Goal: Find specific page/section: Find specific page/section

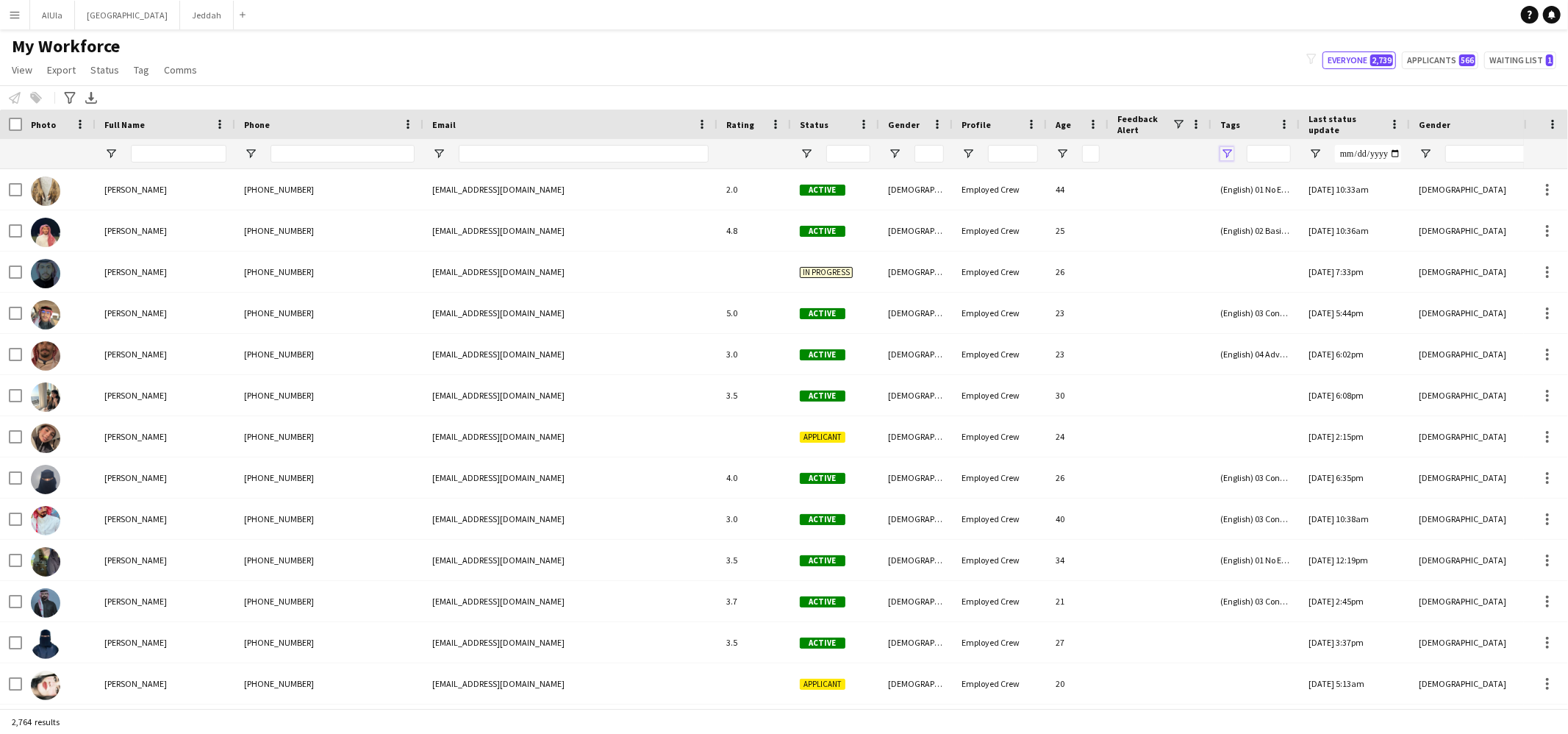
click at [1230, 156] on span "Open Filter Menu" at bounding box center [1226, 153] width 13 height 13
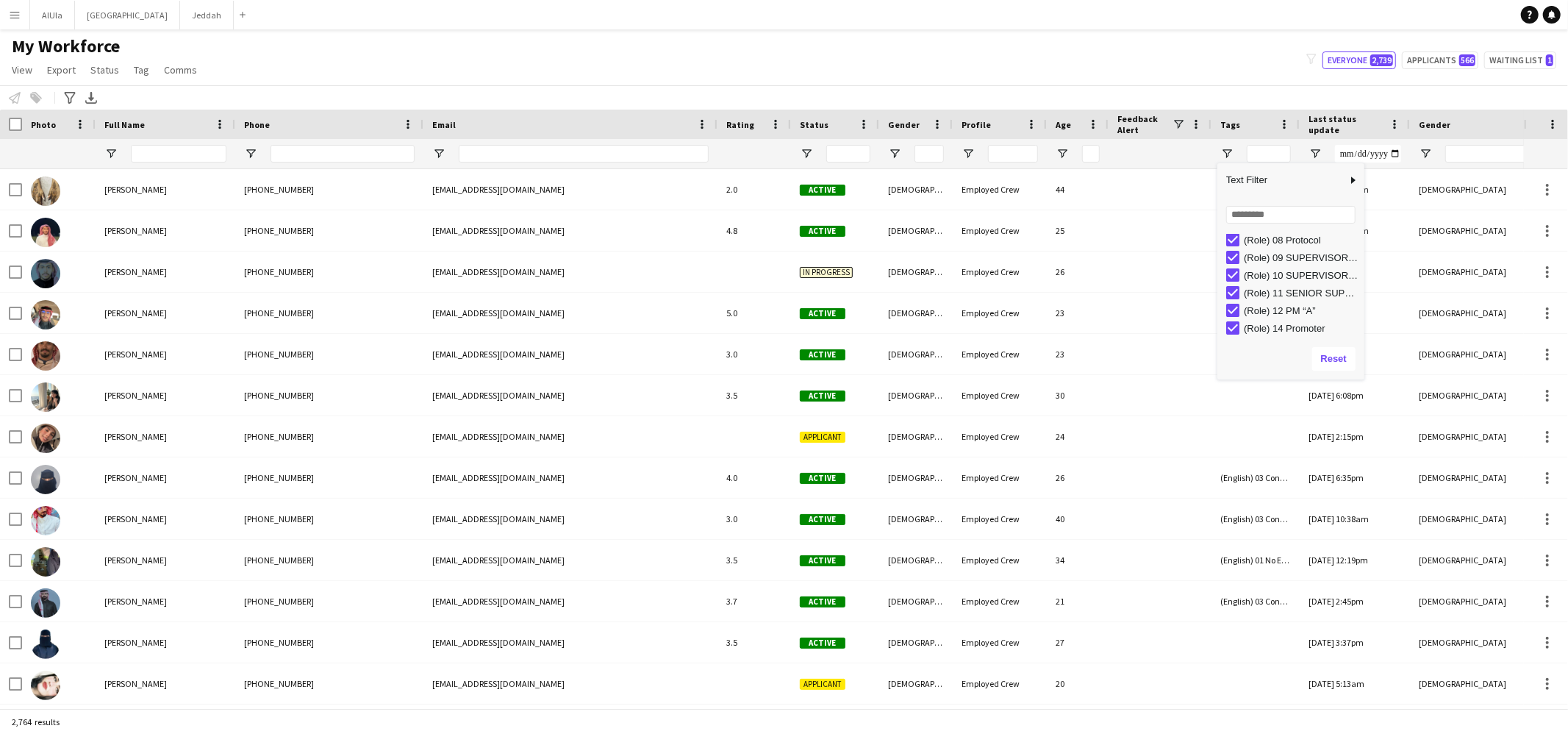
scroll to position [414, 0]
type input "**********"
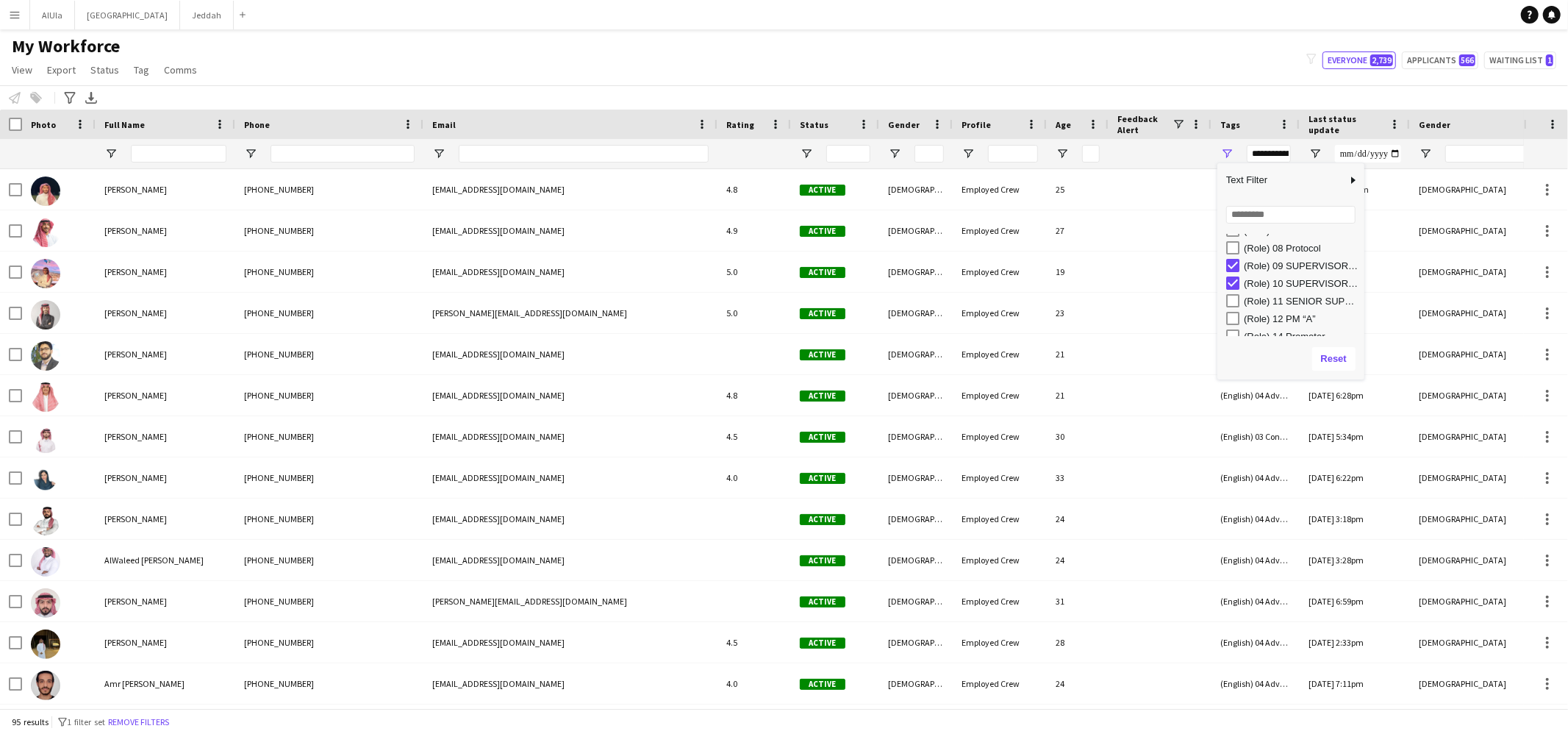
scroll to position [405, 0]
type input "**********"
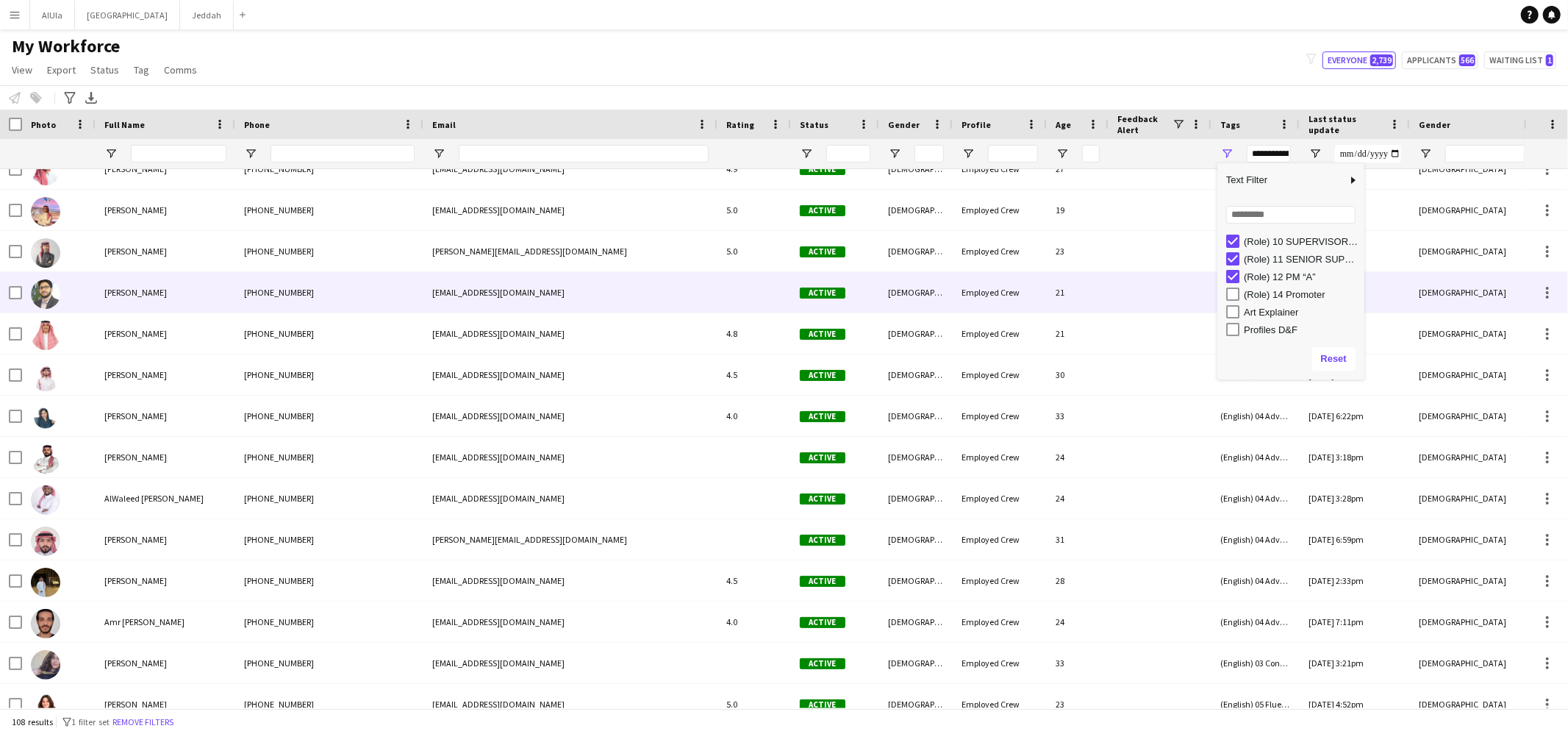
scroll to position [69, 0]
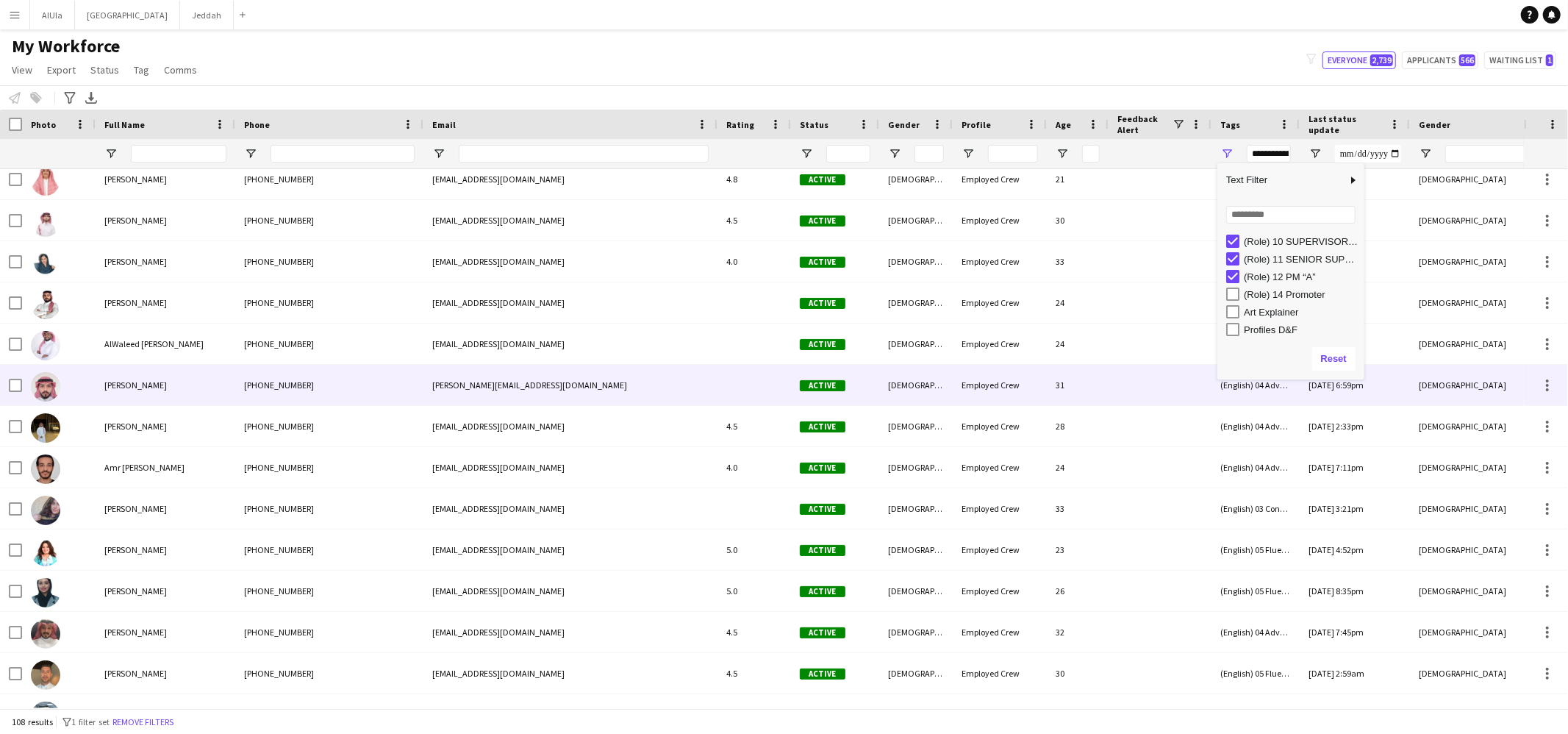
click at [131, 394] on div "[PERSON_NAME]" at bounding box center [165, 384] width 139 height 41
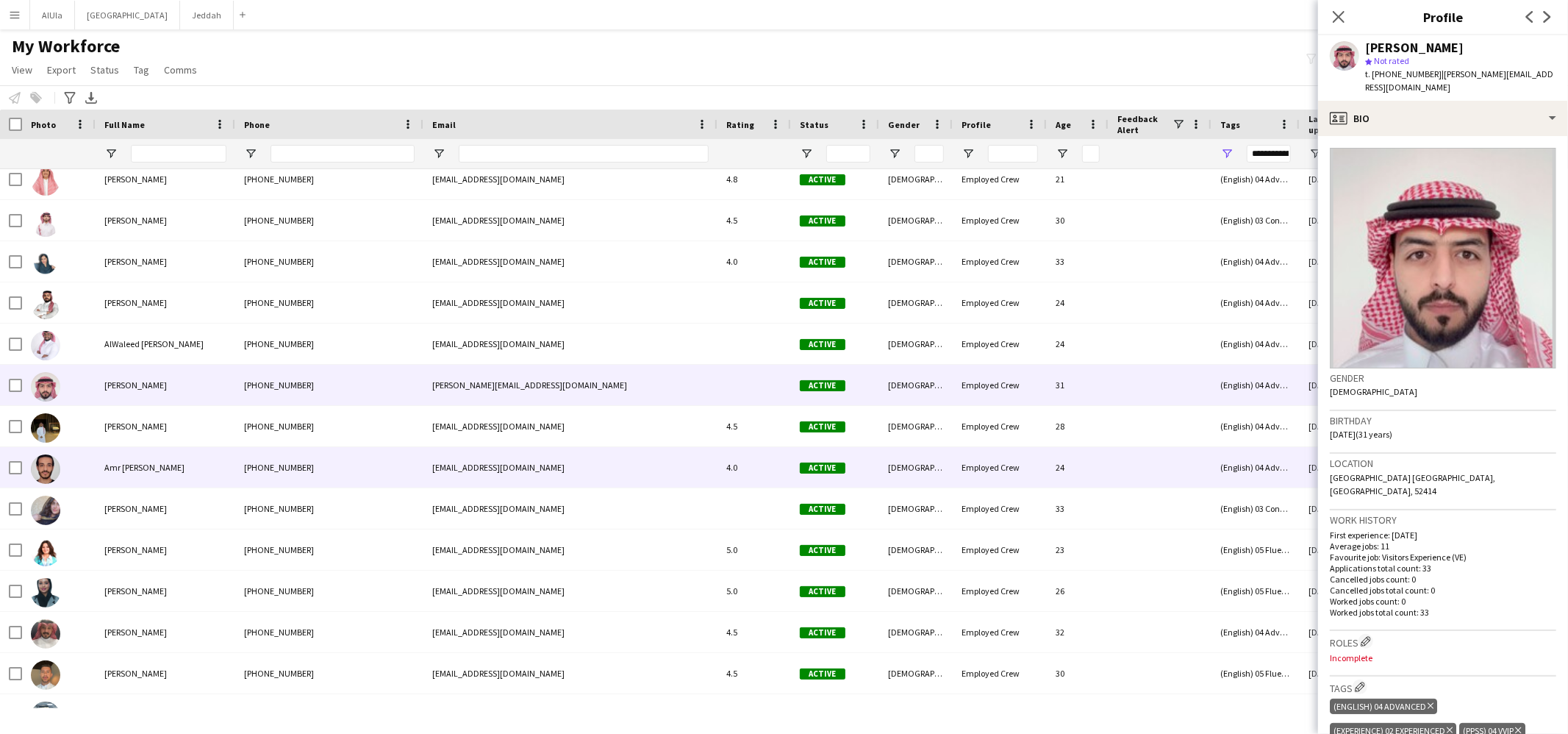
click at [123, 466] on span "Amr [PERSON_NAME]" at bounding box center [144, 467] width 80 height 11
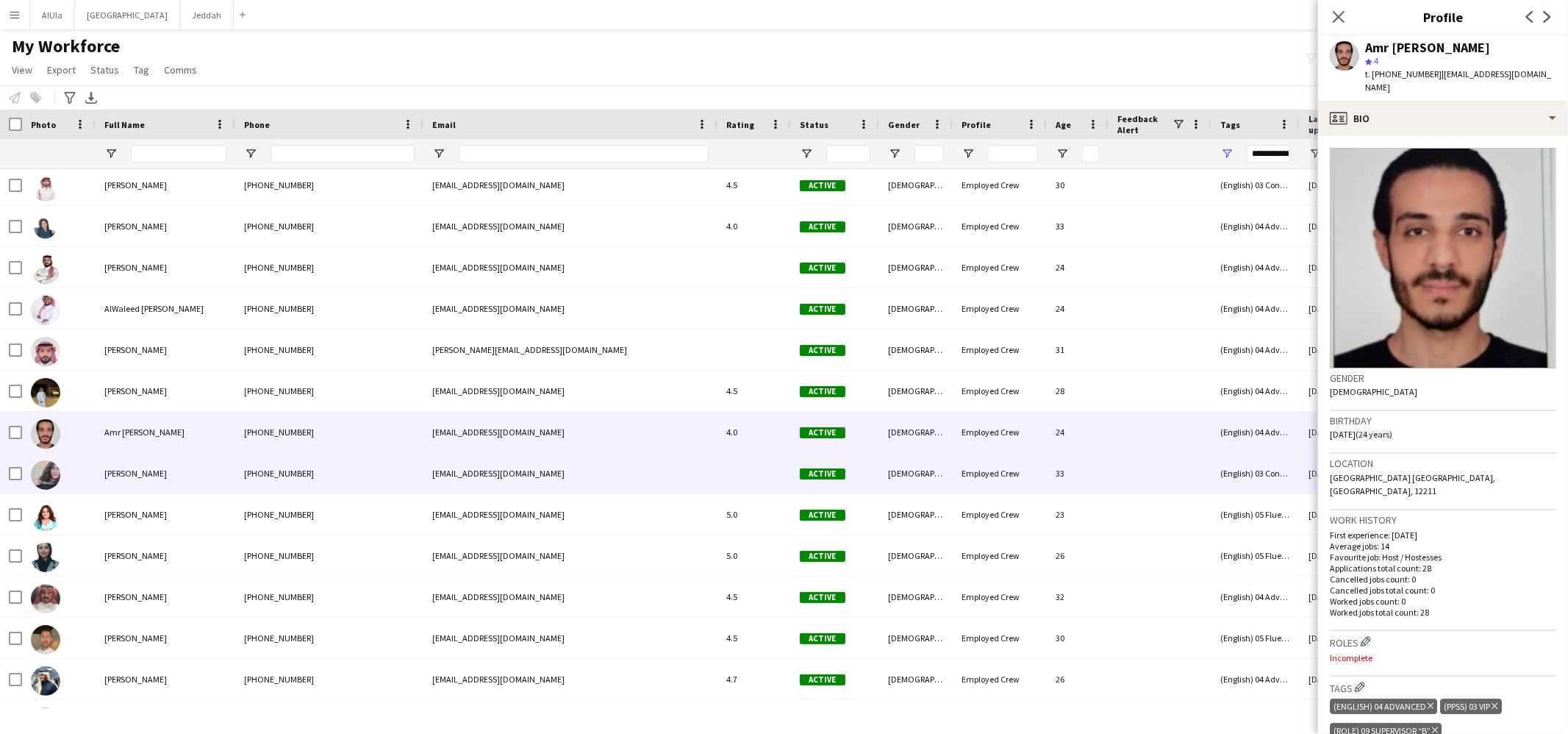
click at [132, 476] on span "[PERSON_NAME]" at bounding box center [135, 472] width 63 height 11
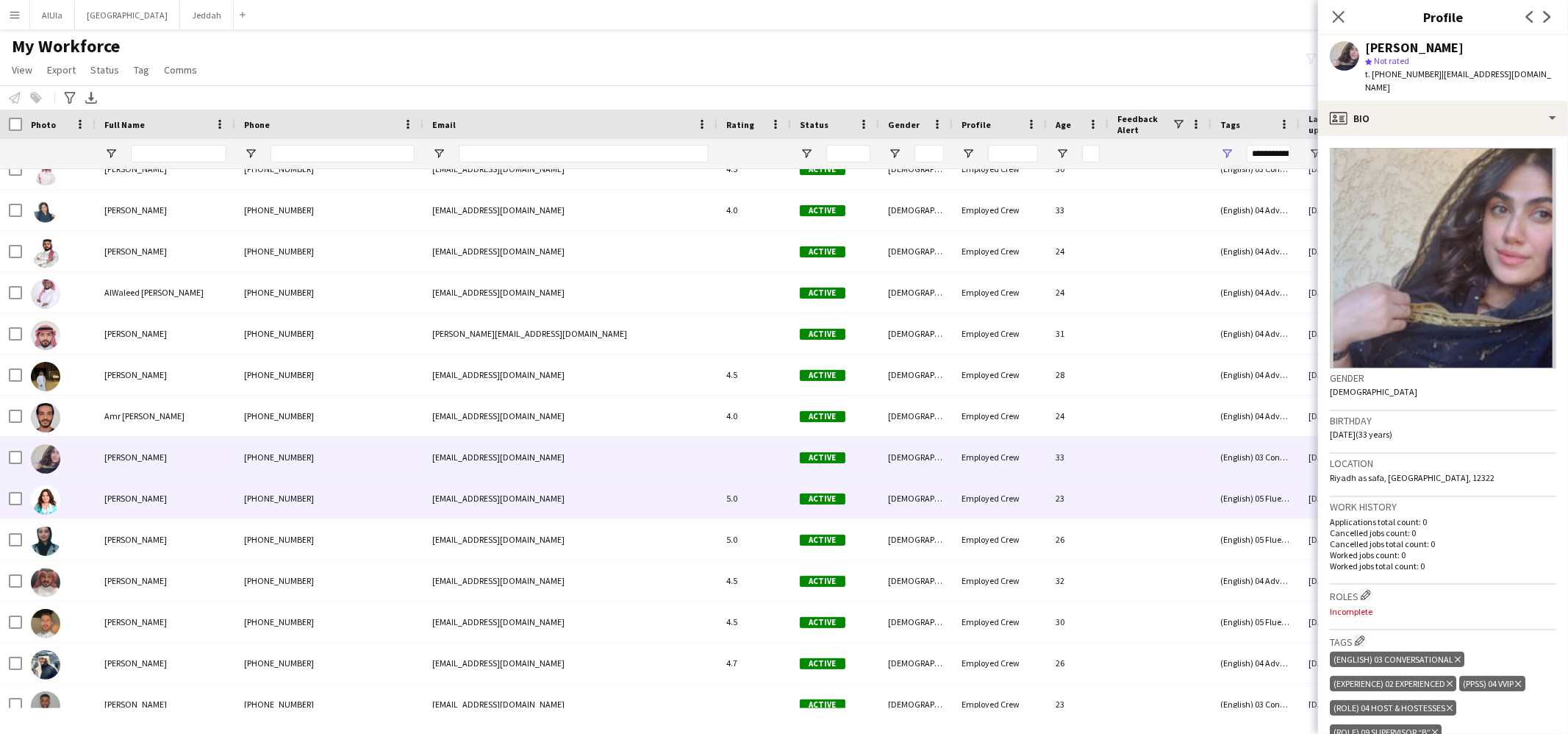
click at [126, 500] on span "[PERSON_NAME]" at bounding box center [135, 498] width 63 height 11
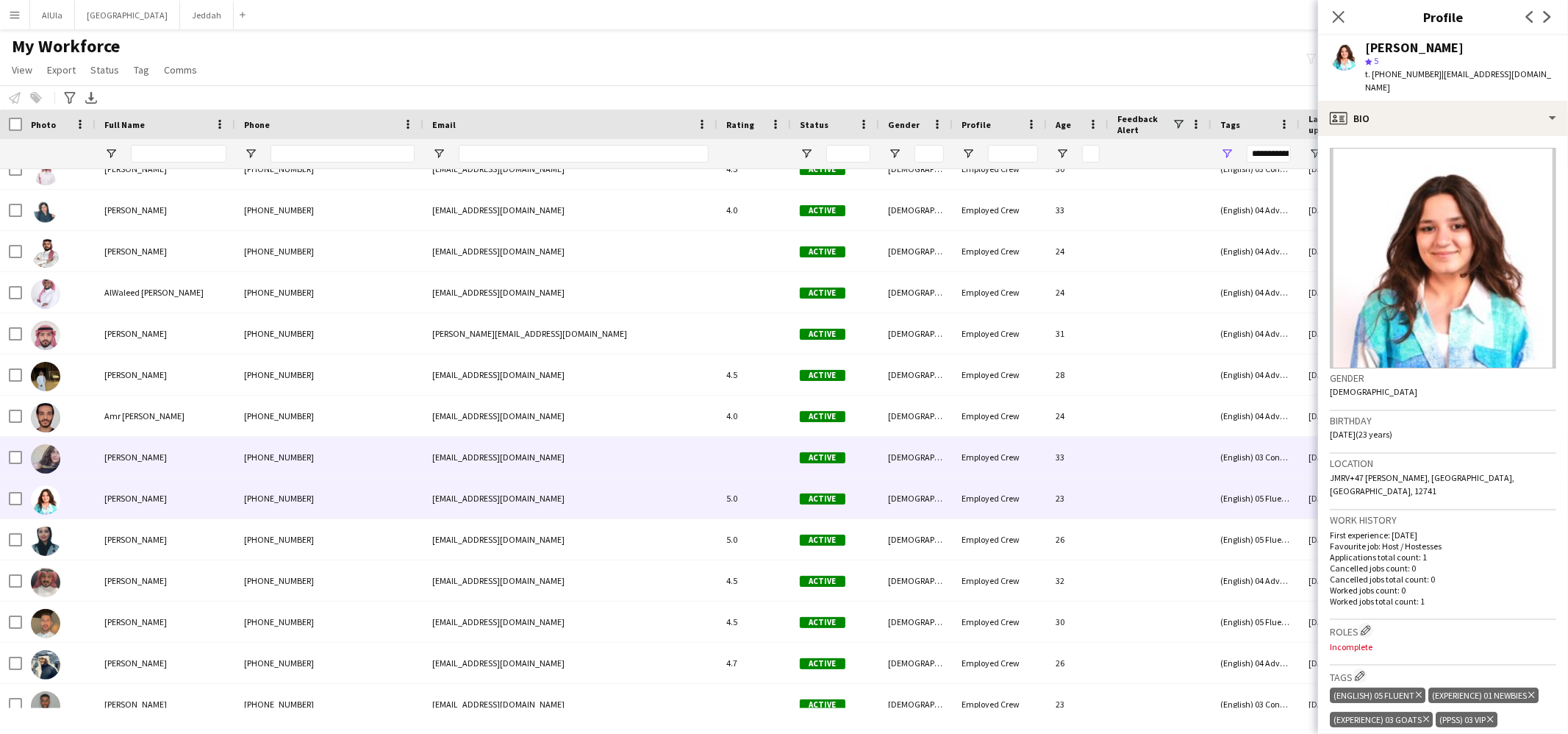
click at [123, 464] on div "[PERSON_NAME]" at bounding box center [165, 456] width 139 height 41
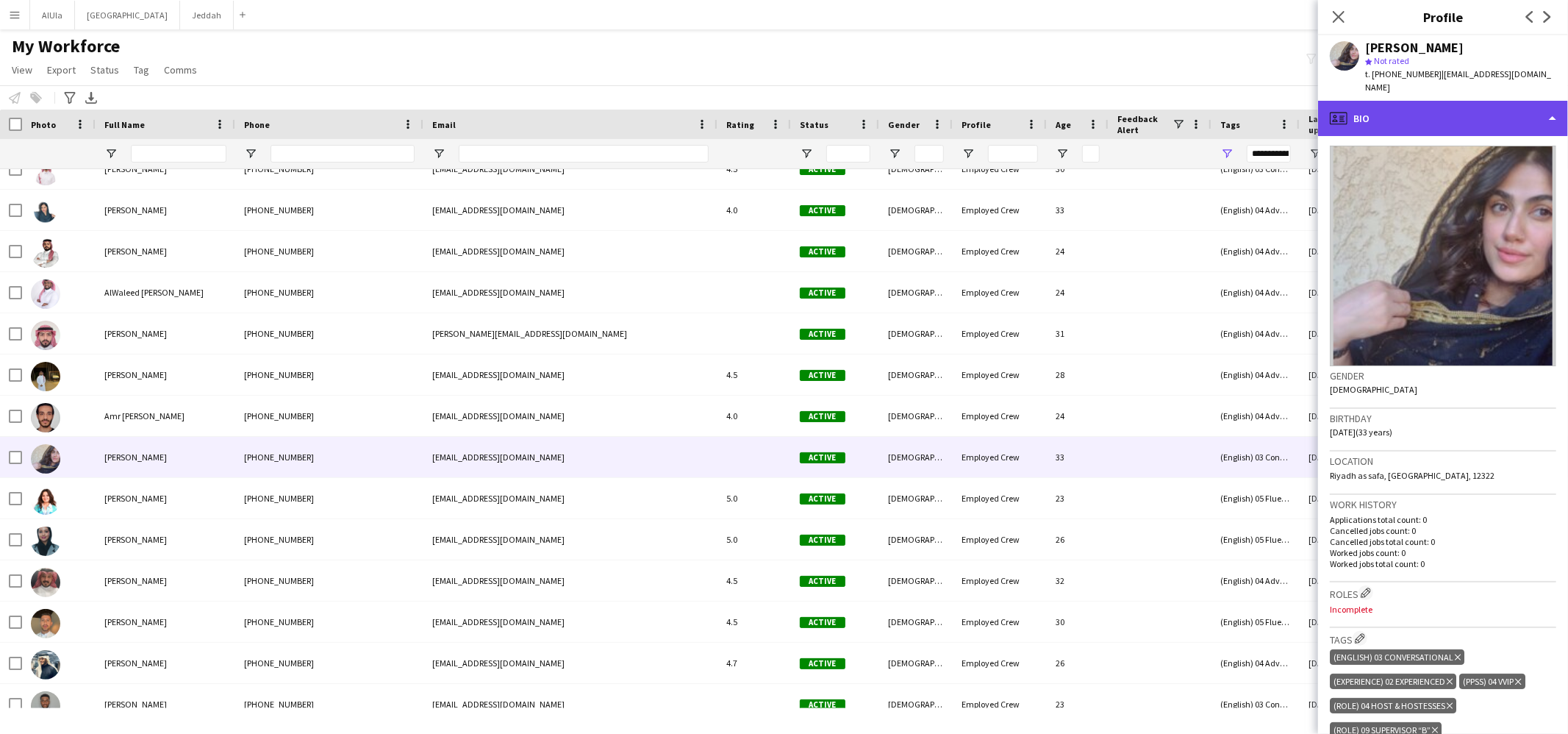
click at [1403, 102] on div "profile Bio" at bounding box center [1442, 118] width 250 height 35
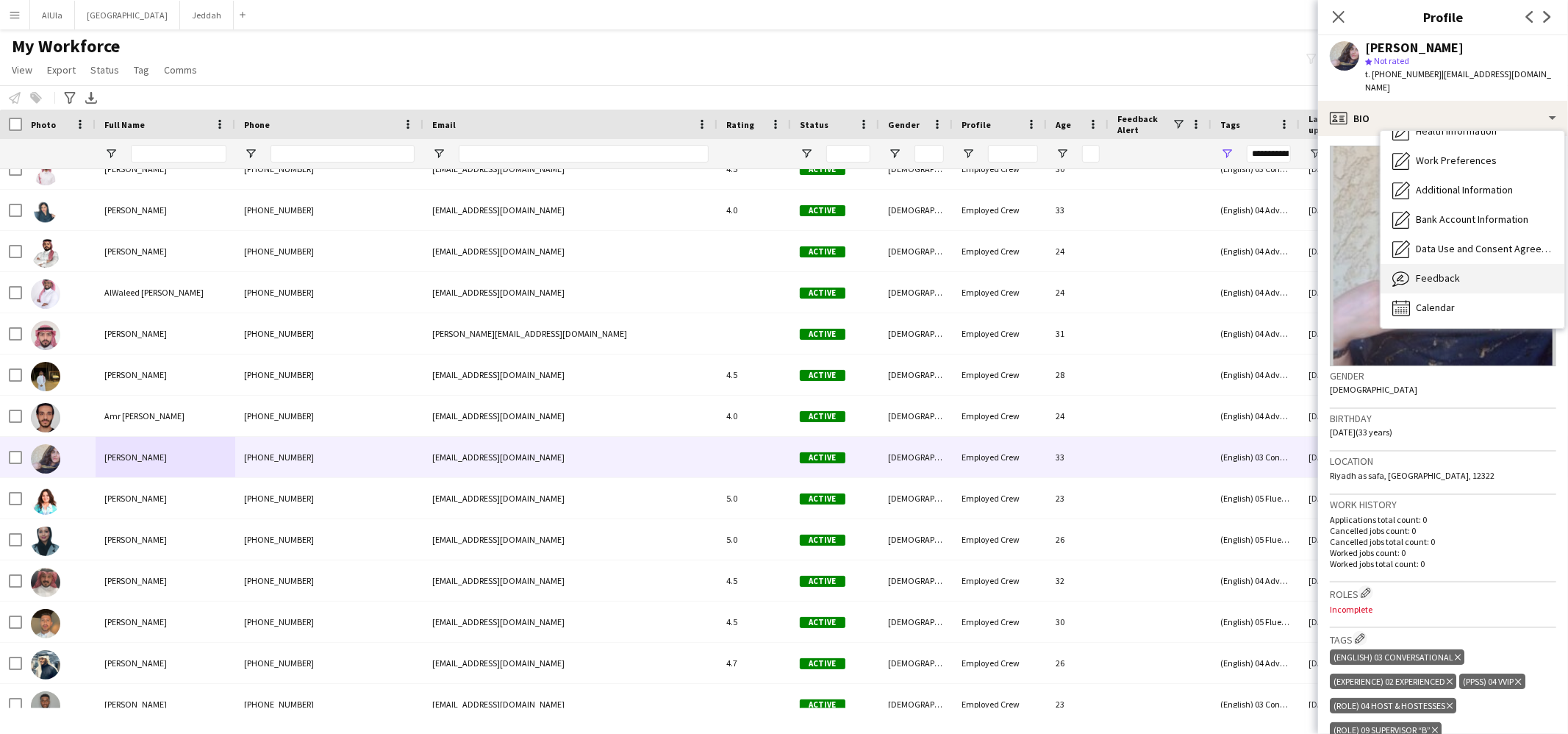
click at [1413, 264] on div "Feedback Feedback" at bounding box center [1472, 279] width 184 height 30
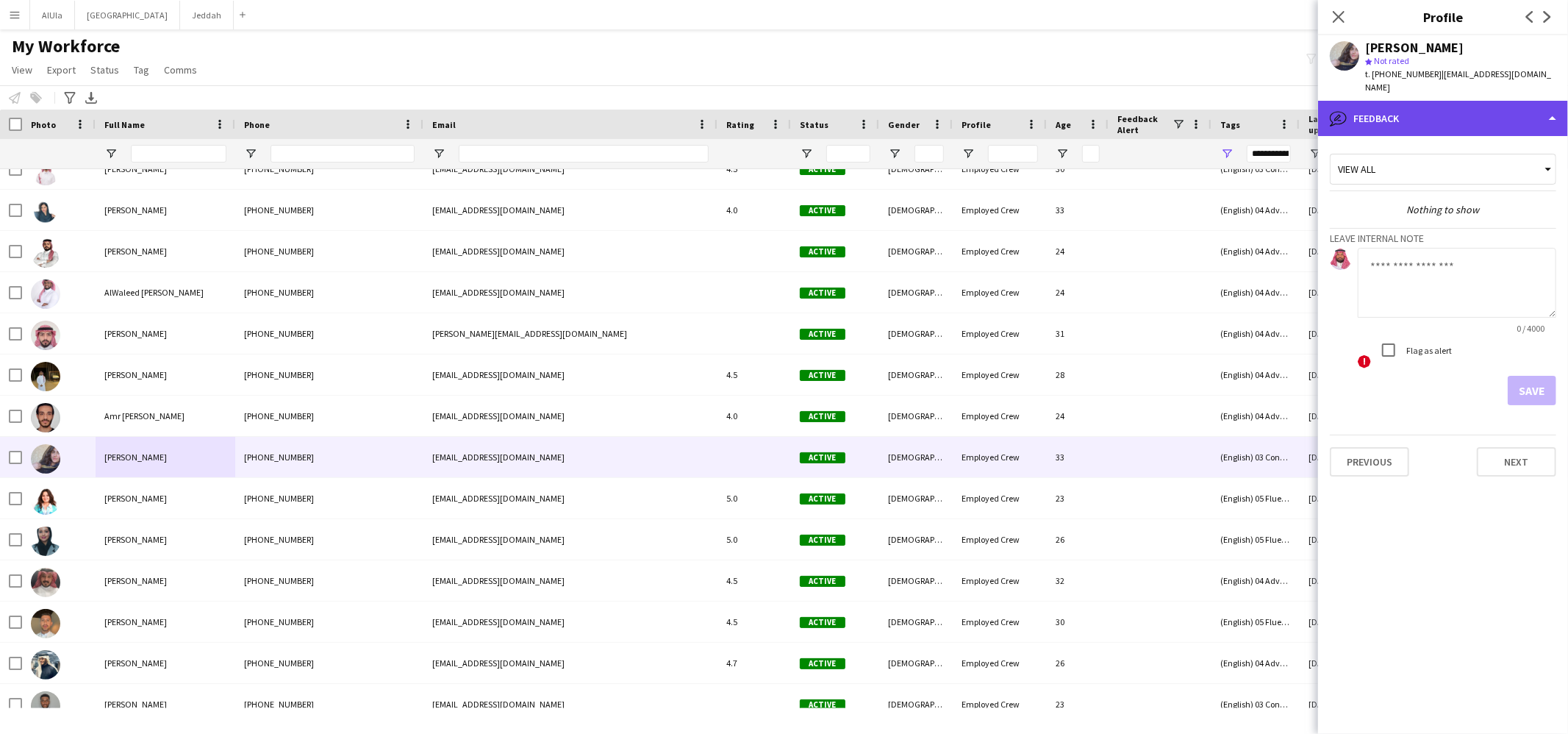
click at [1379, 115] on div "bubble-pencil Feedback" at bounding box center [1442, 118] width 250 height 35
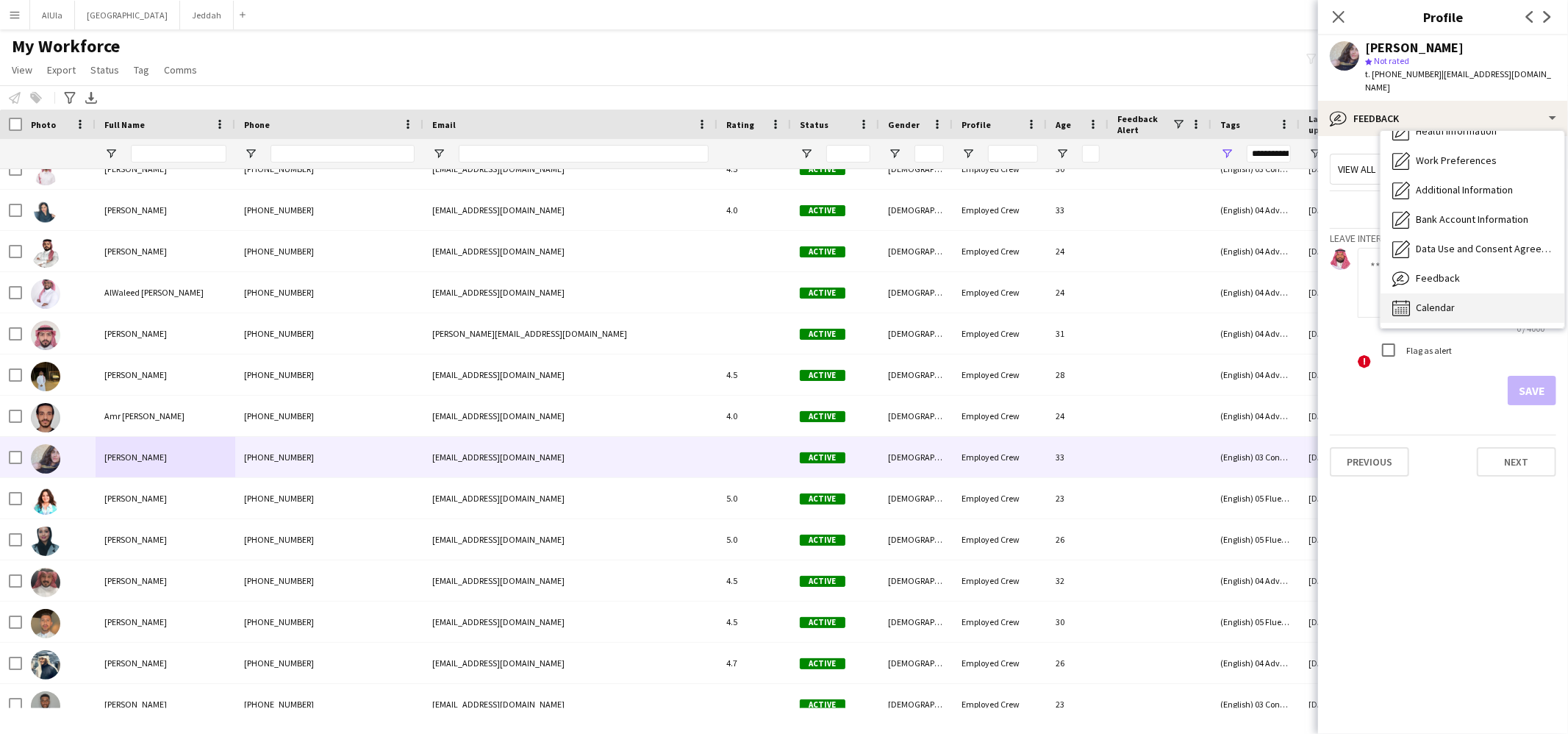
click at [1412, 294] on div "Calendar Calendar" at bounding box center [1472, 309] width 184 height 30
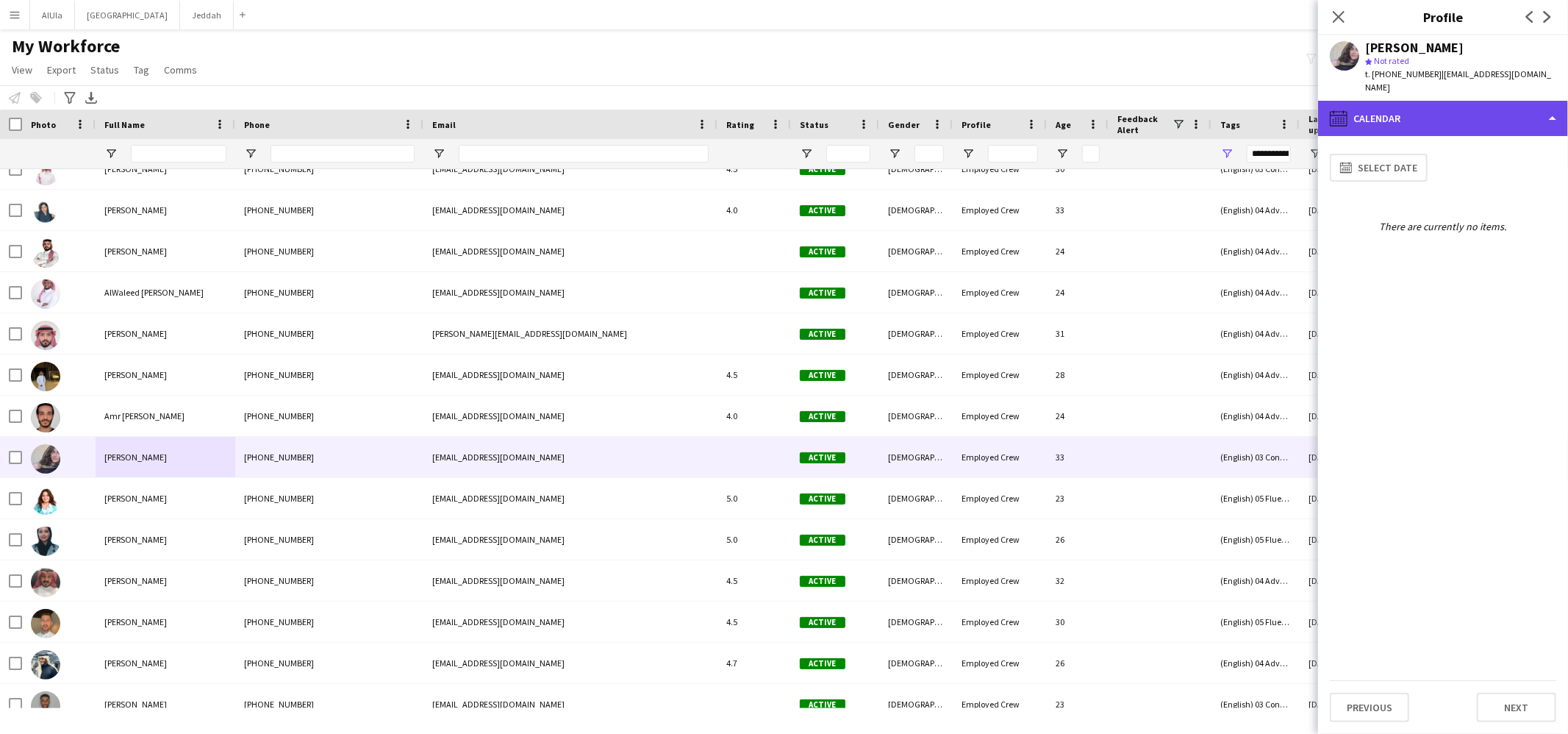
click at [1379, 101] on div "calendar-full Calendar" at bounding box center [1442, 118] width 250 height 35
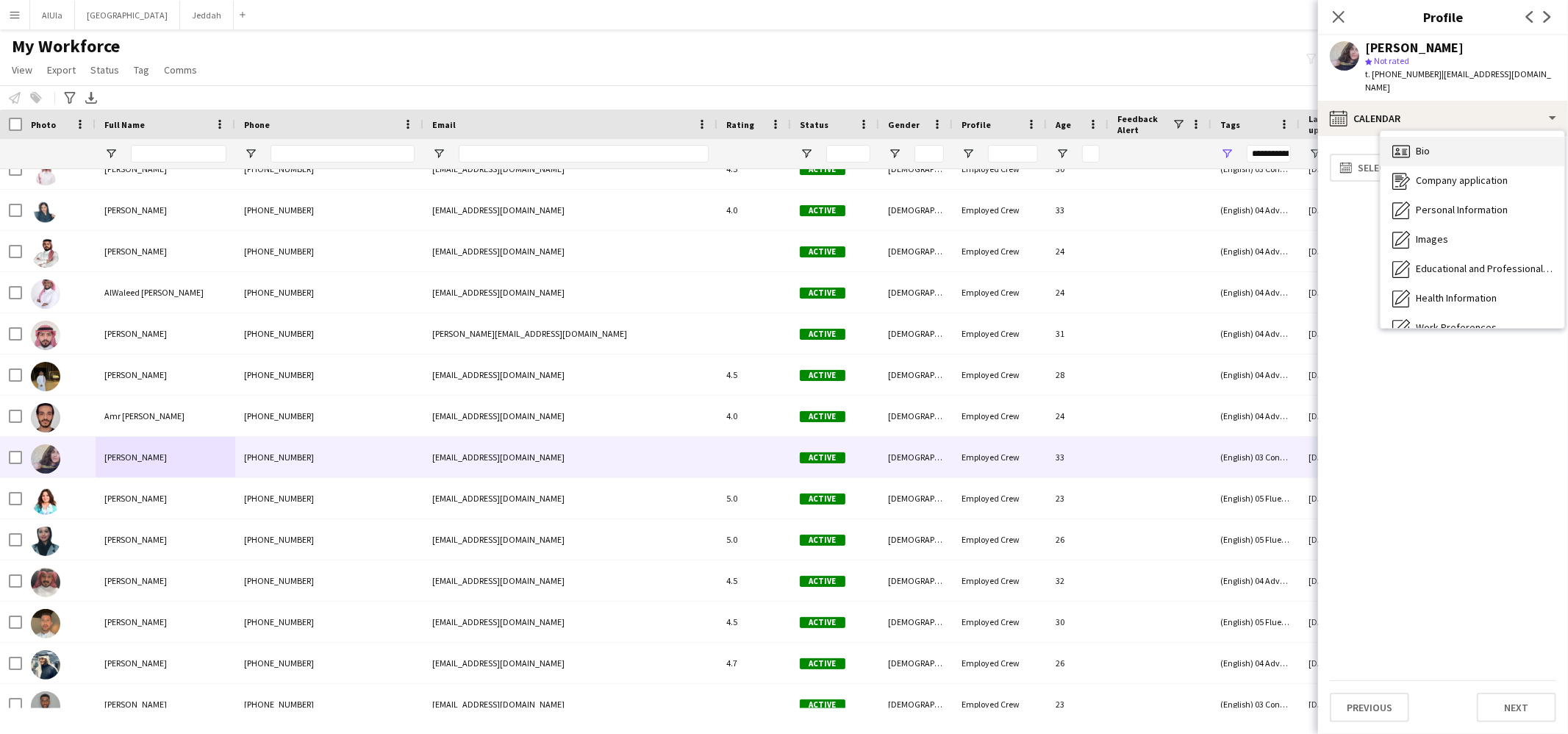
click at [1424, 146] on div "Bio Bio" at bounding box center [1472, 151] width 184 height 30
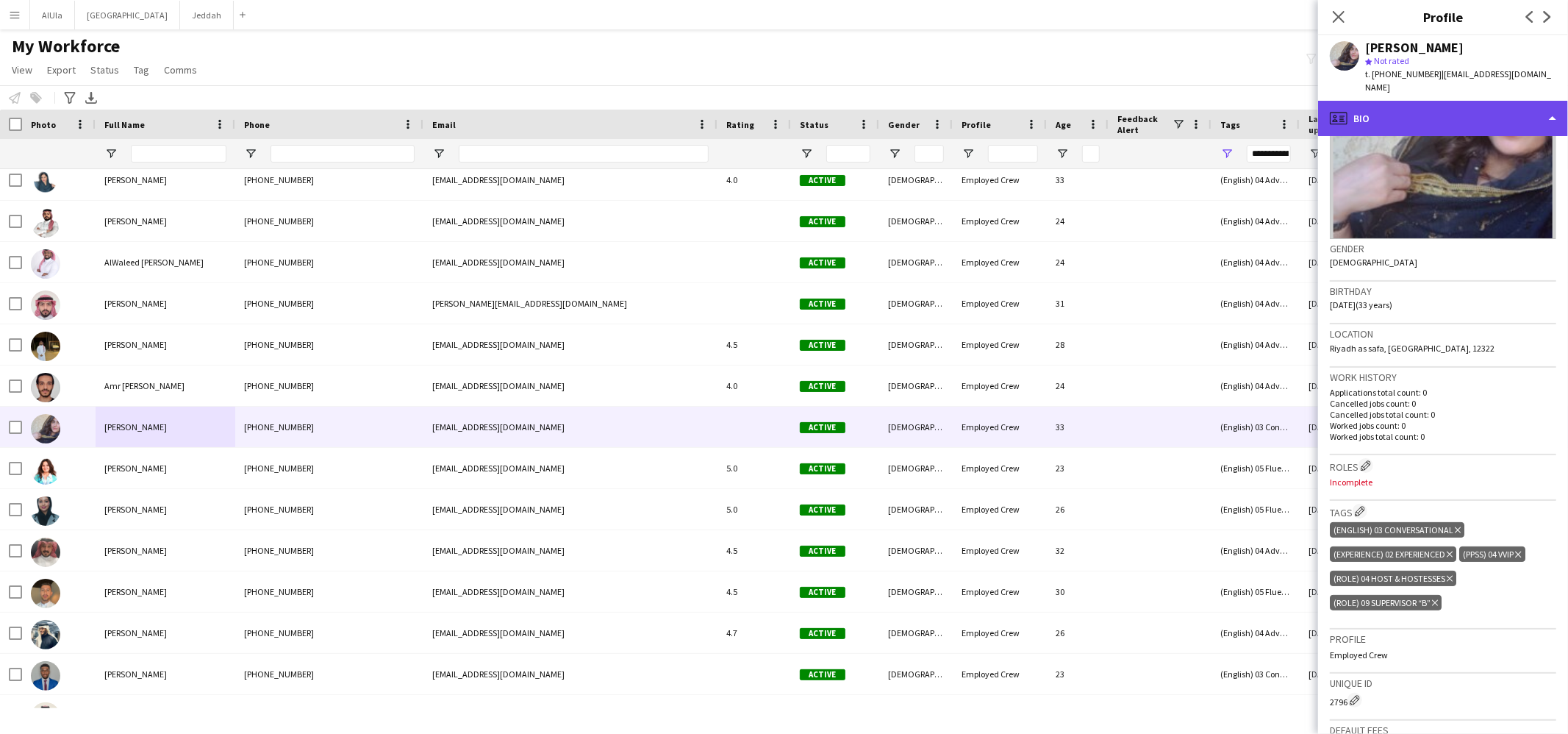
click at [1383, 101] on div "profile Bio" at bounding box center [1442, 118] width 250 height 35
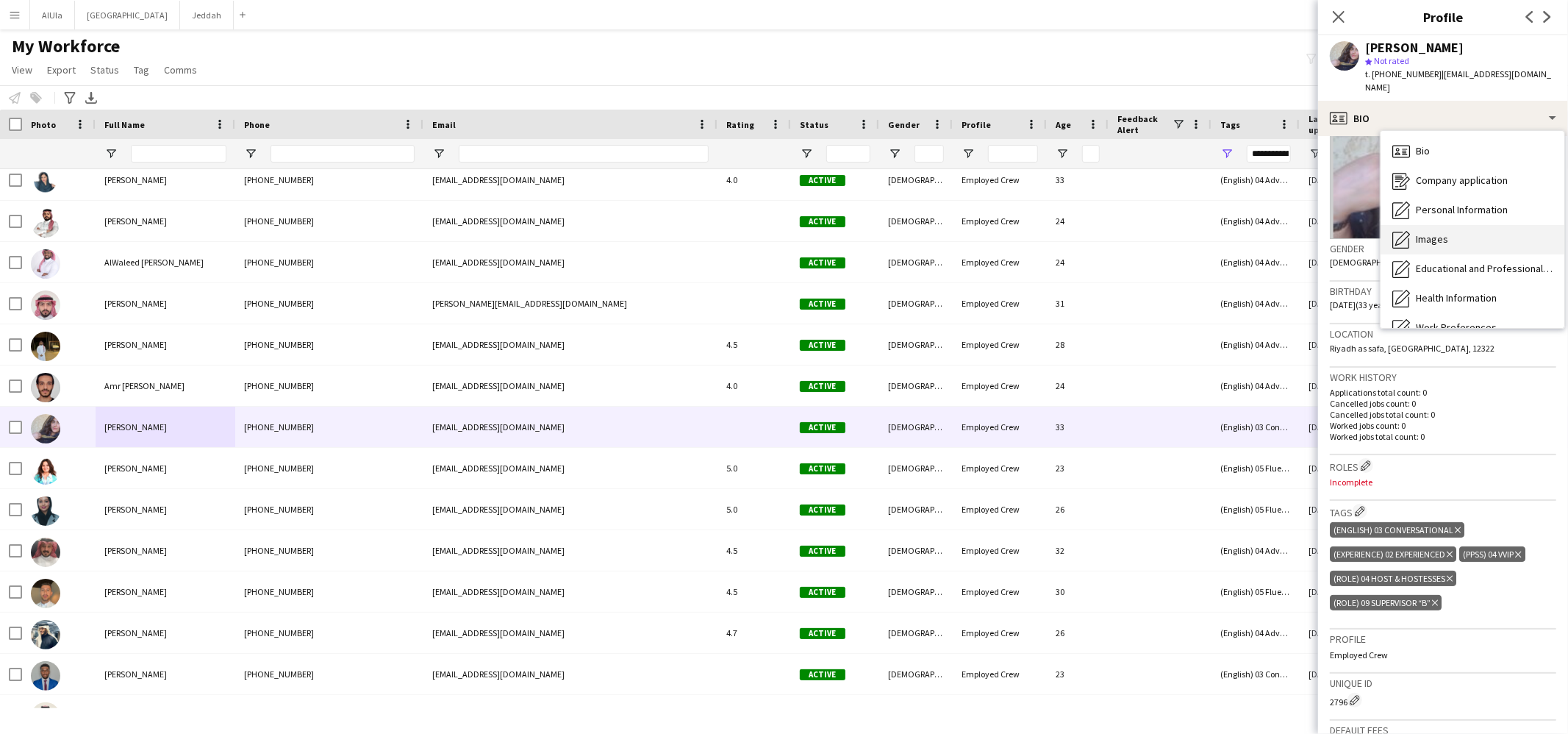
click at [1405, 231] on icon "Images" at bounding box center [1402, 240] width 18 height 18
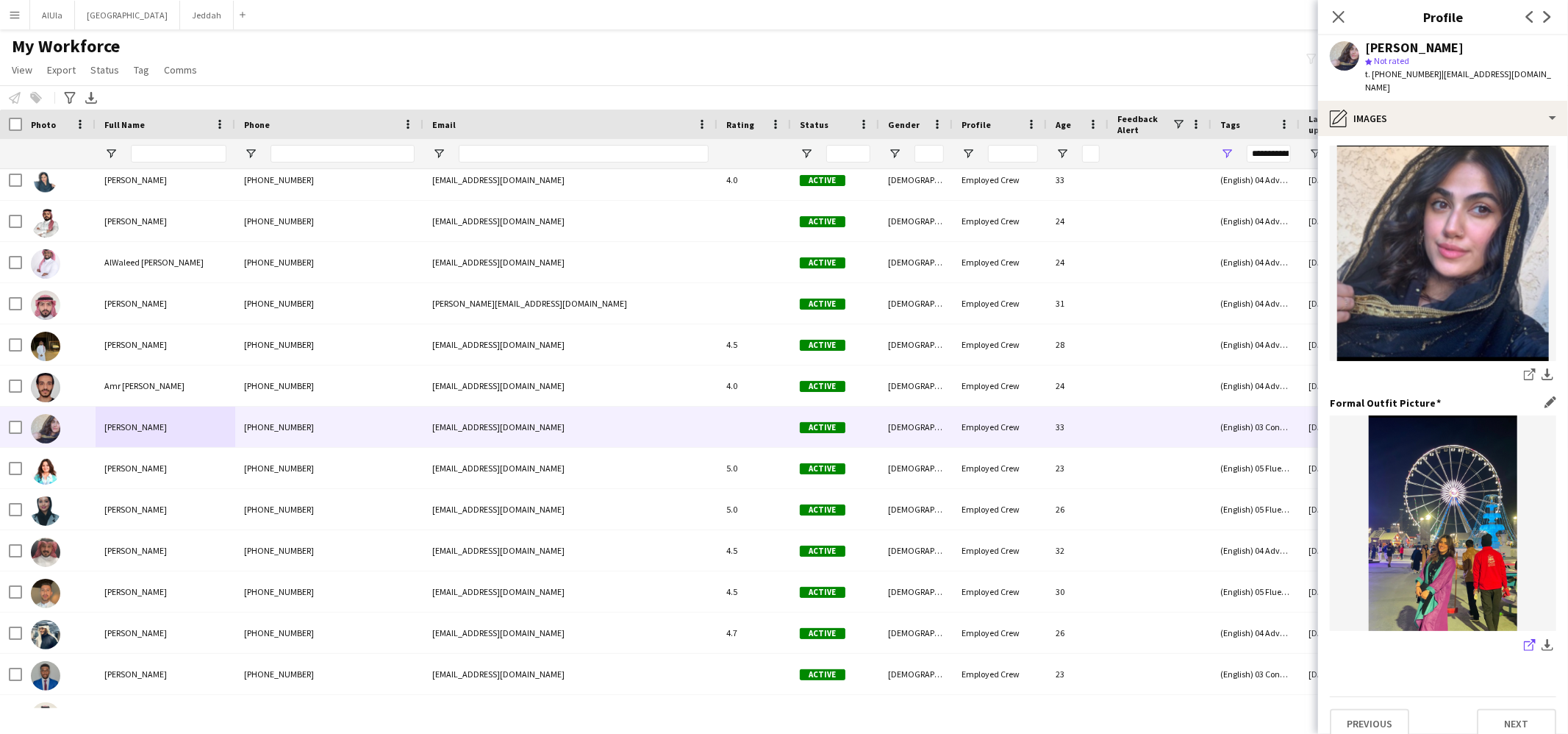
click at [1526, 638] on icon "share-external-link-1" at bounding box center [1530, 644] width 12 height 12
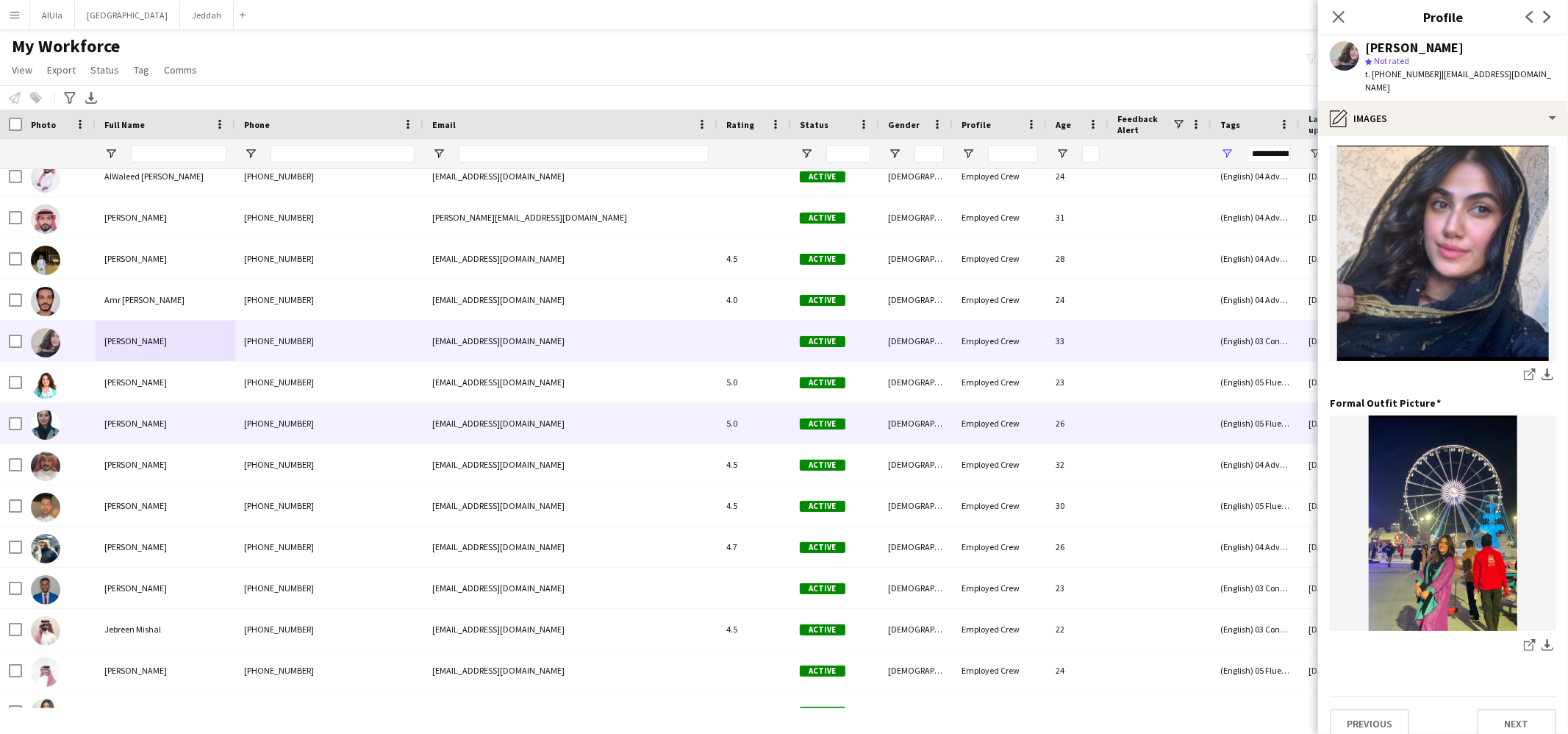
scroll to position [388, 0]
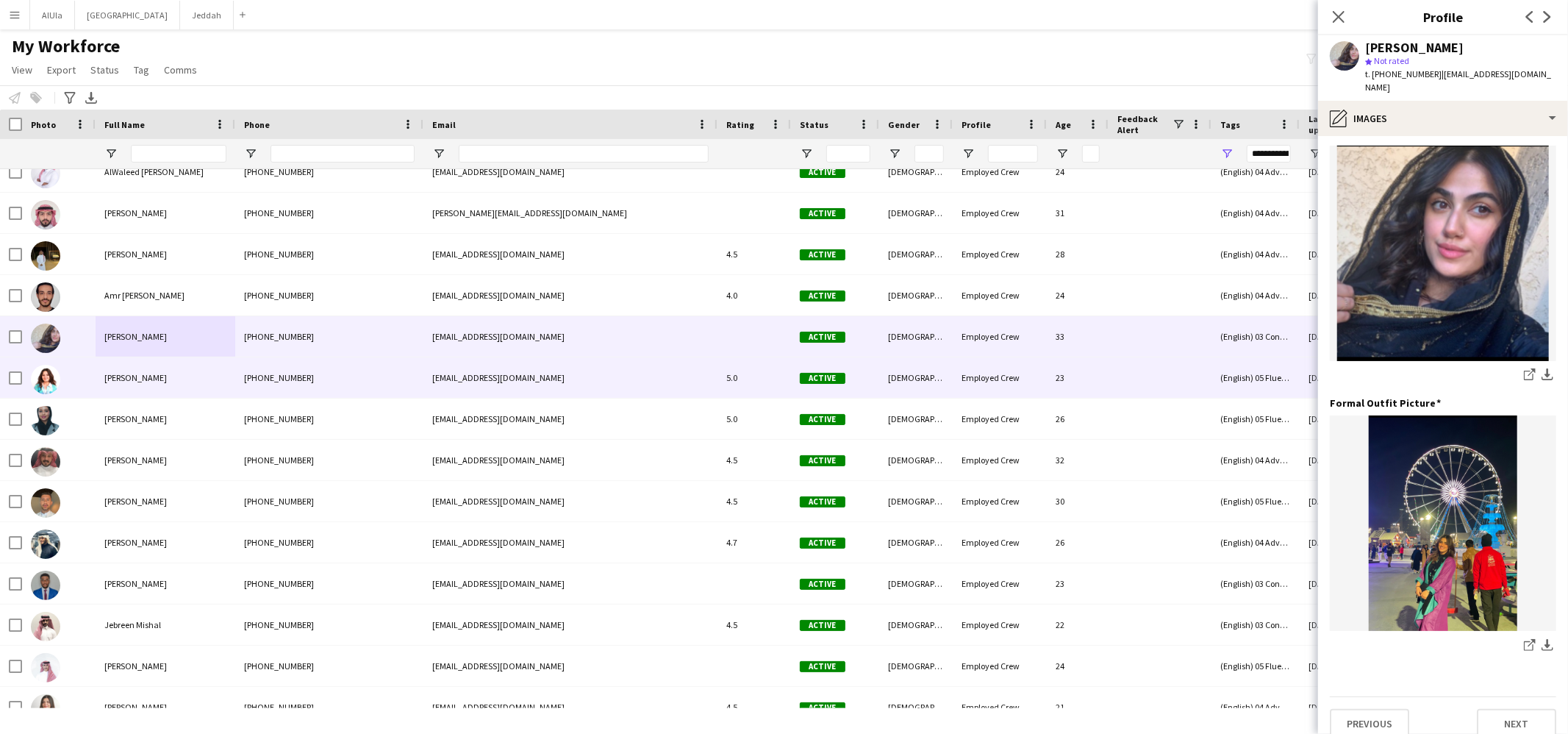
click at [224, 391] on div "[PERSON_NAME]" at bounding box center [165, 377] width 139 height 41
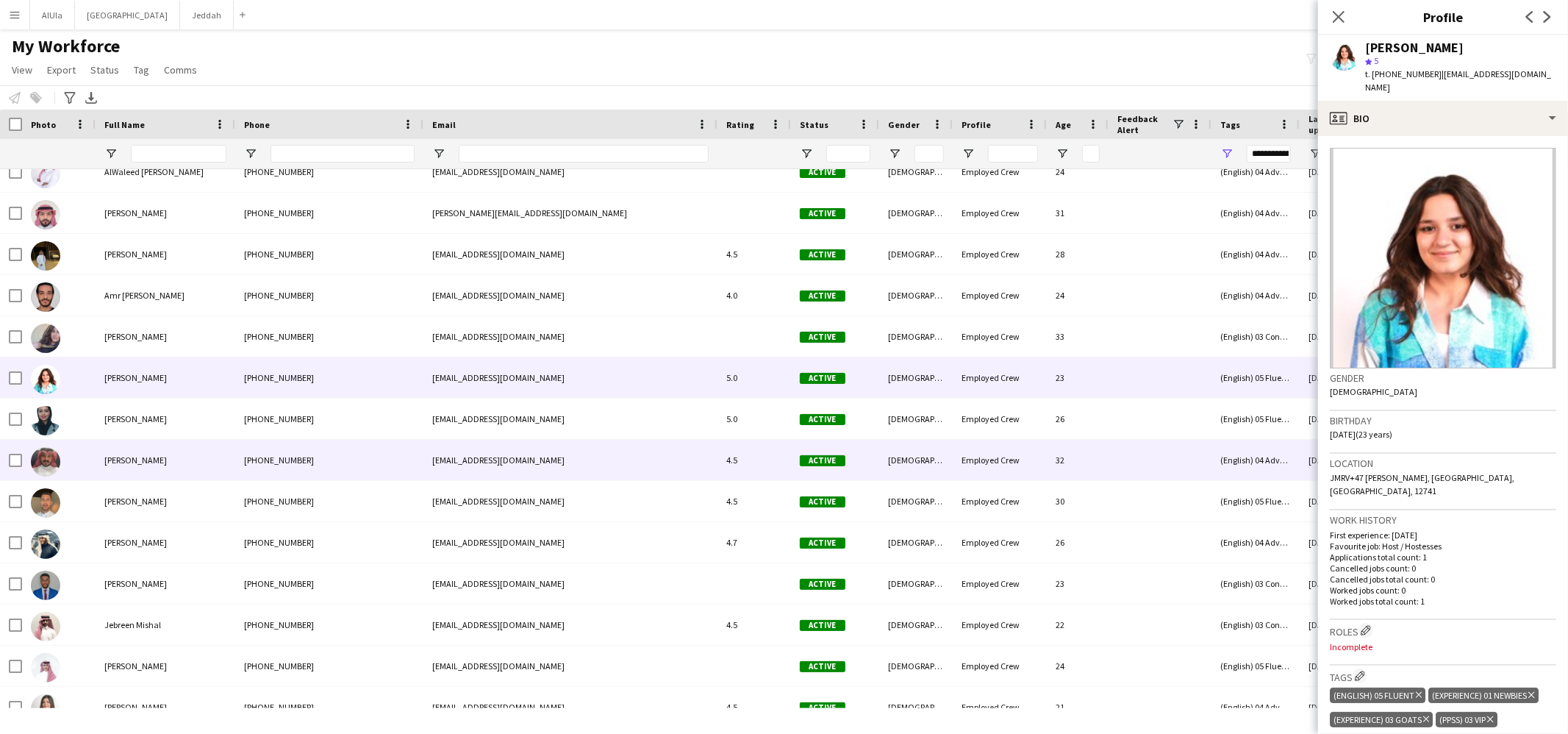
click at [123, 471] on div "[PERSON_NAME]" at bounding box center [165, 459] width 139 height 41
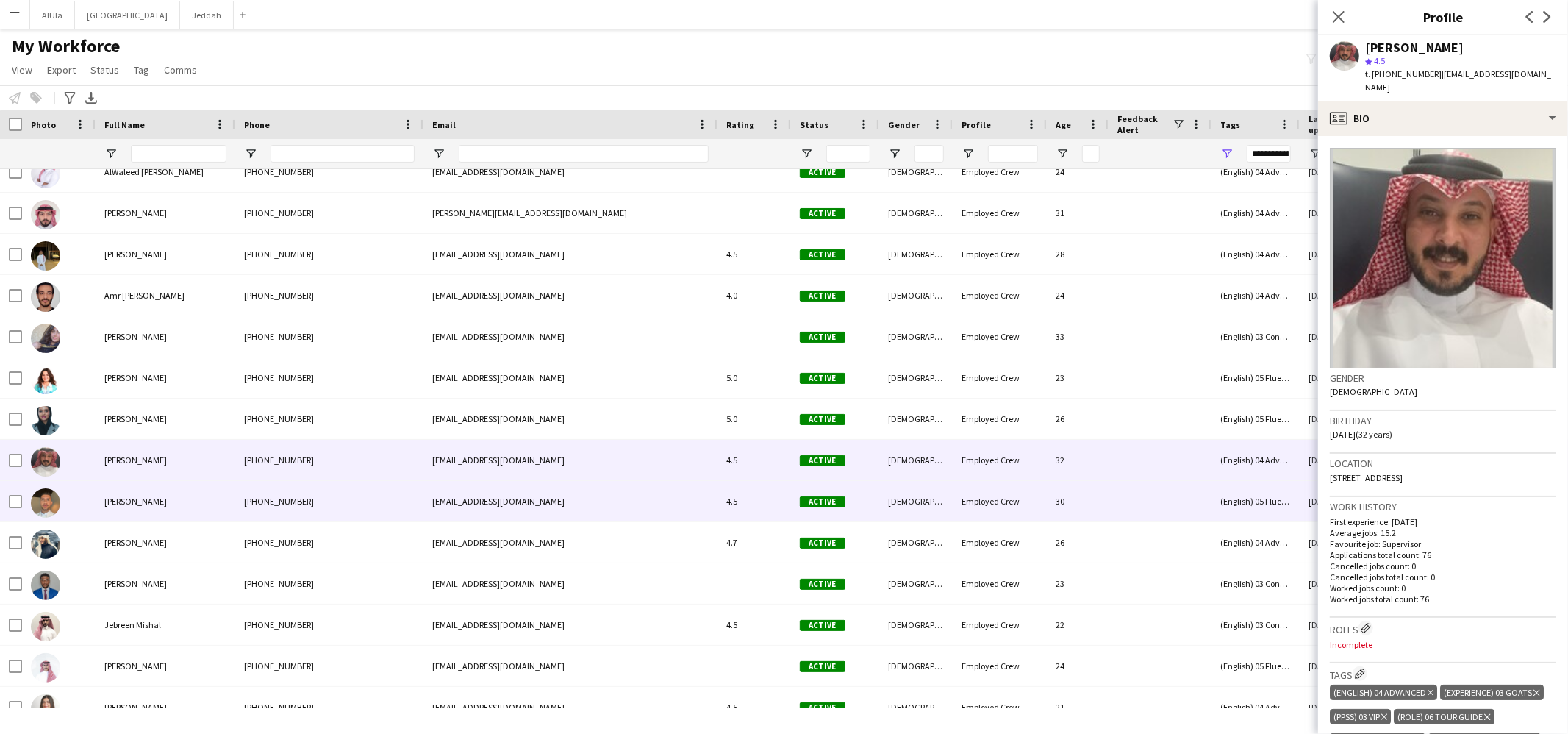
click at [124, 499] on span "[PERSON_NAME]" at bounding box center [135, 501] width 63 height 11
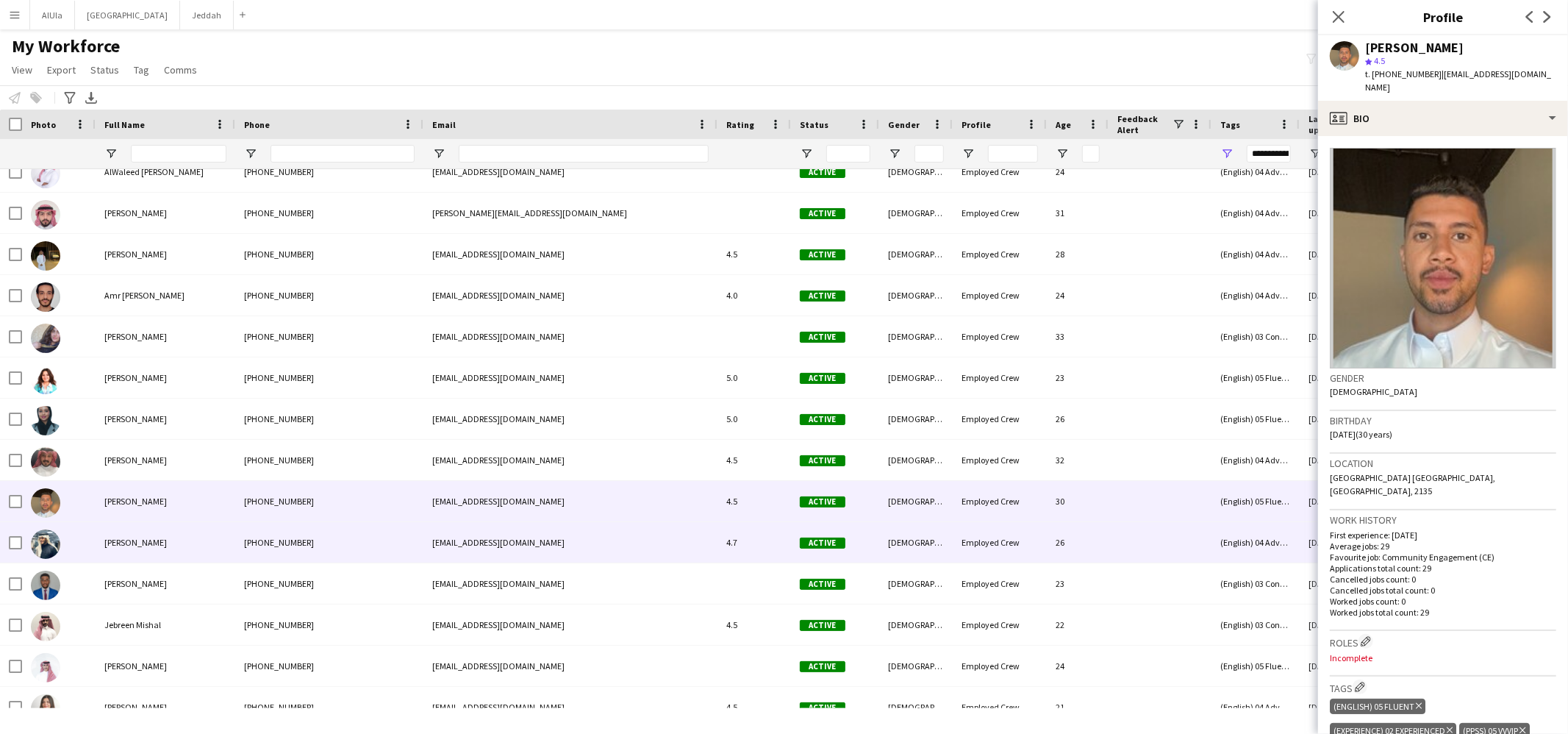
click at [128, 548] on div "[PERSON_NAME]" at bounding box center [165, 542] width 139 height 41
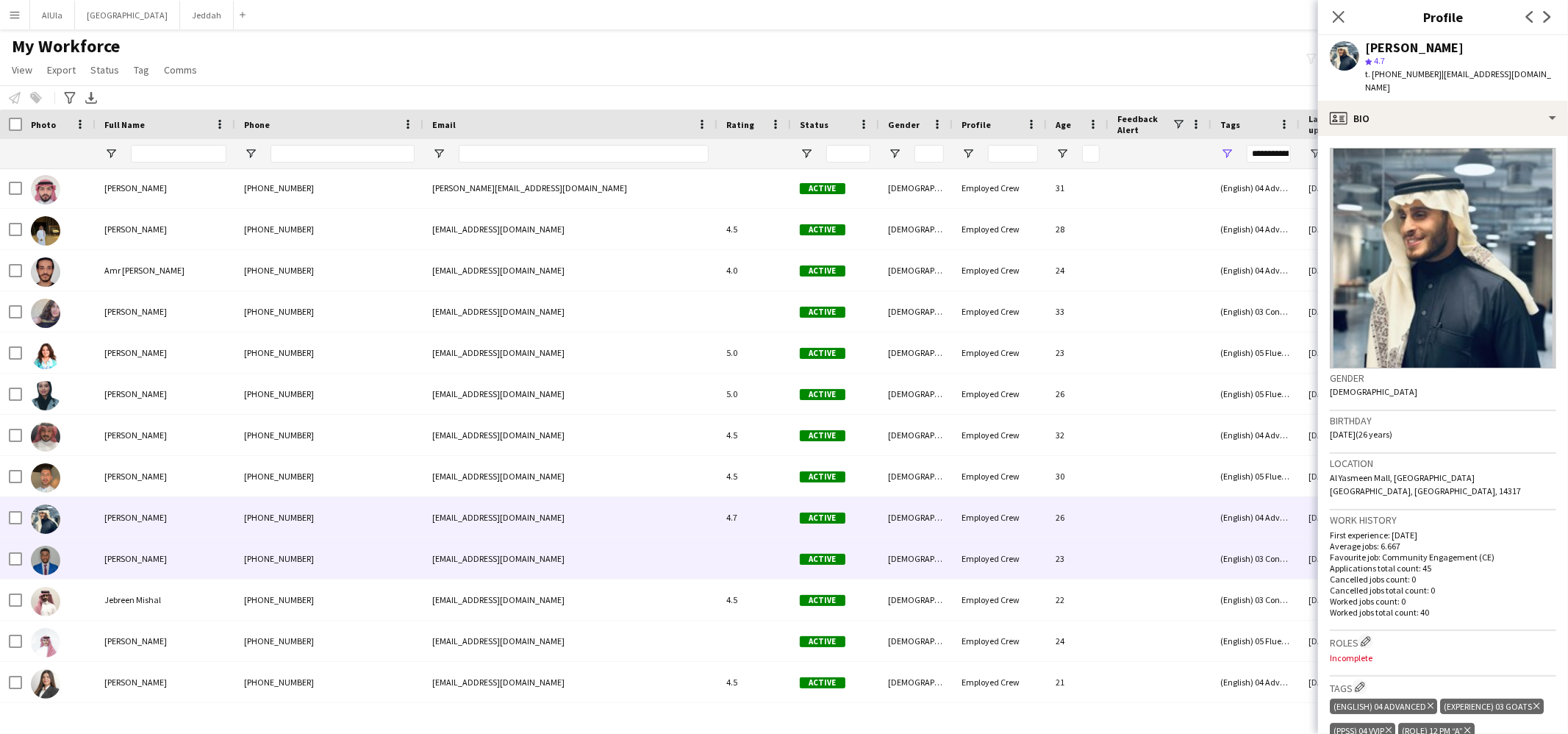
scroll to position [419, 0]
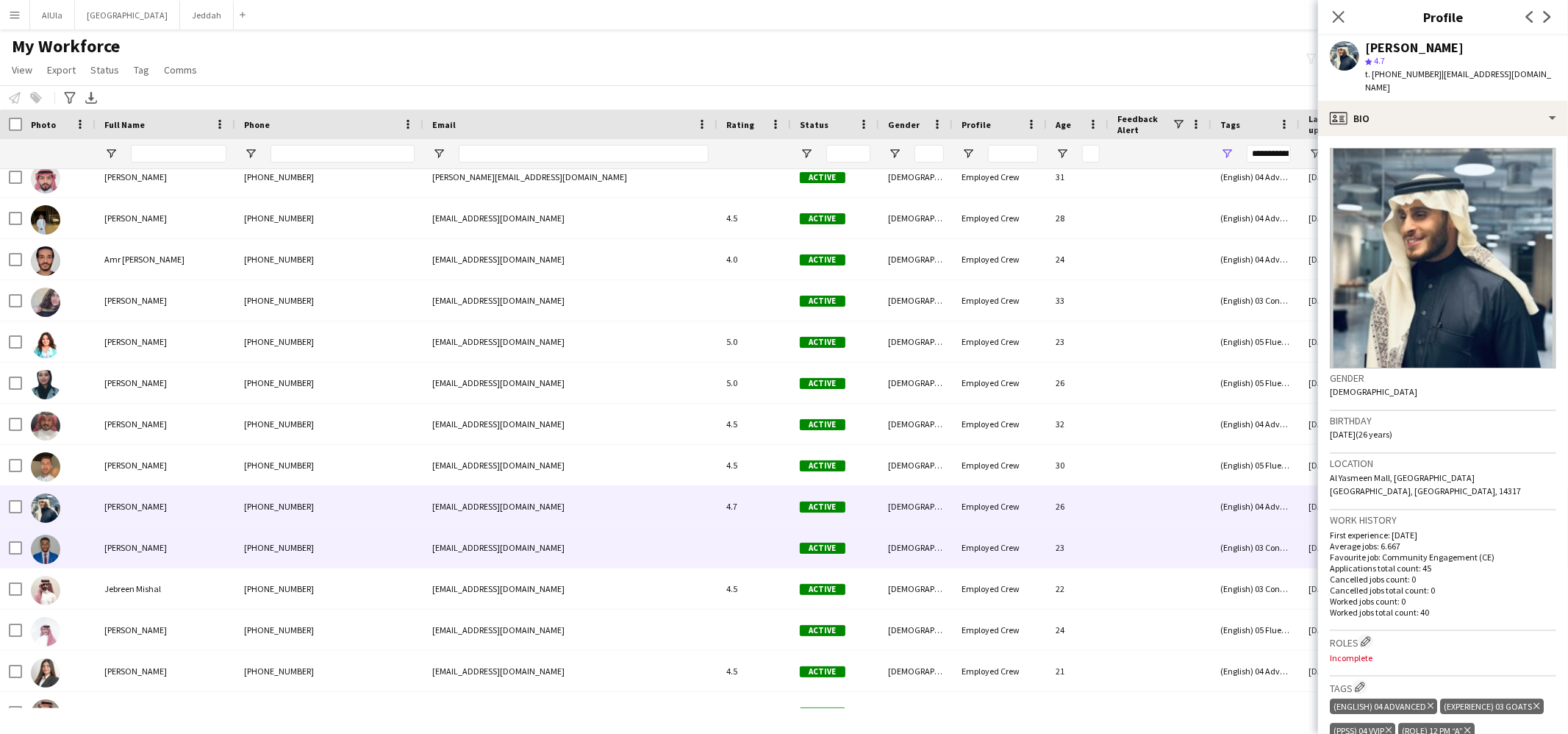
click at [131, 542] on span "[PERSON_NAME]" at bounding box center [135, 547] width 63 height 11
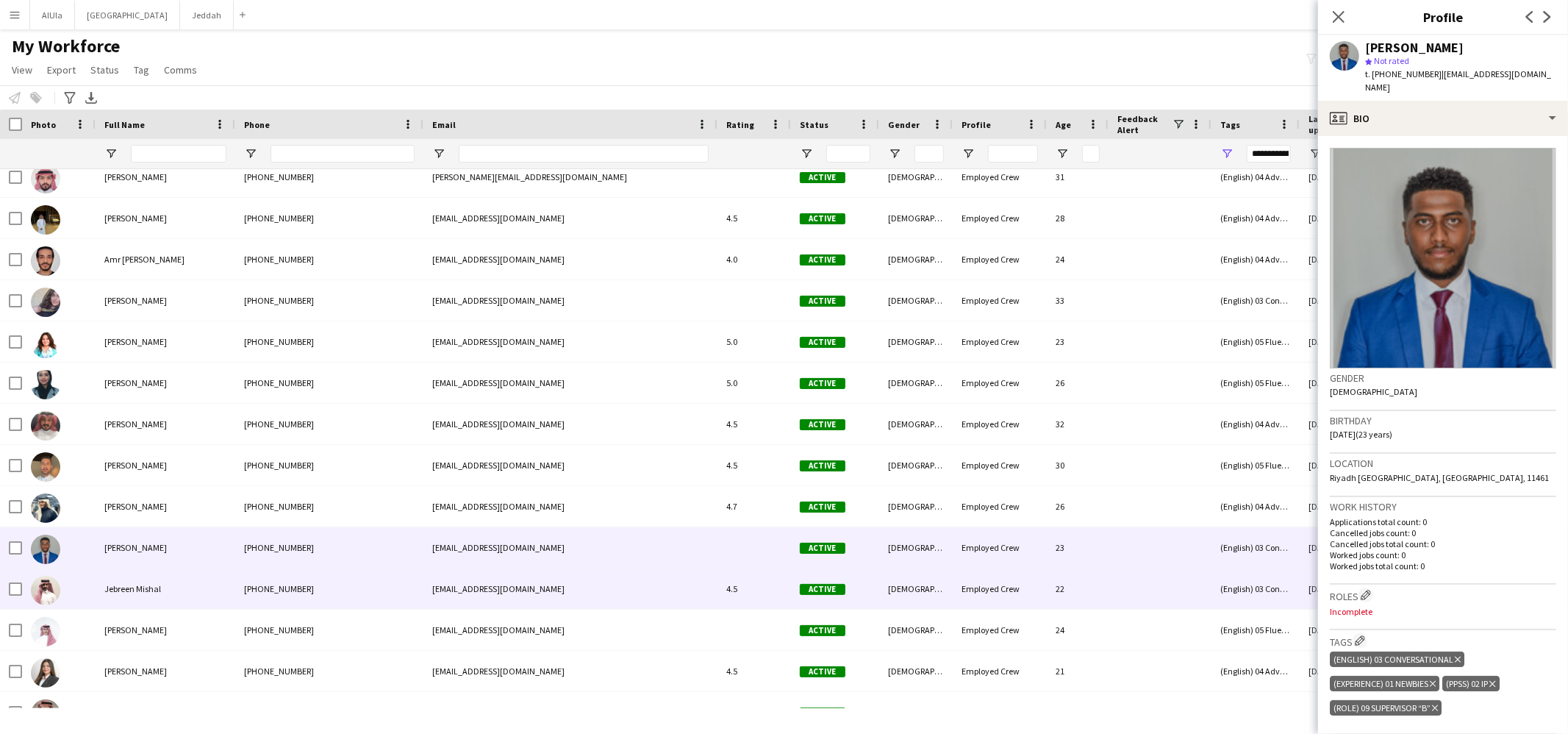
click at [131, 577] on div "Jebreen Mishal" at bounding box center [165, 589] width 139 height 41
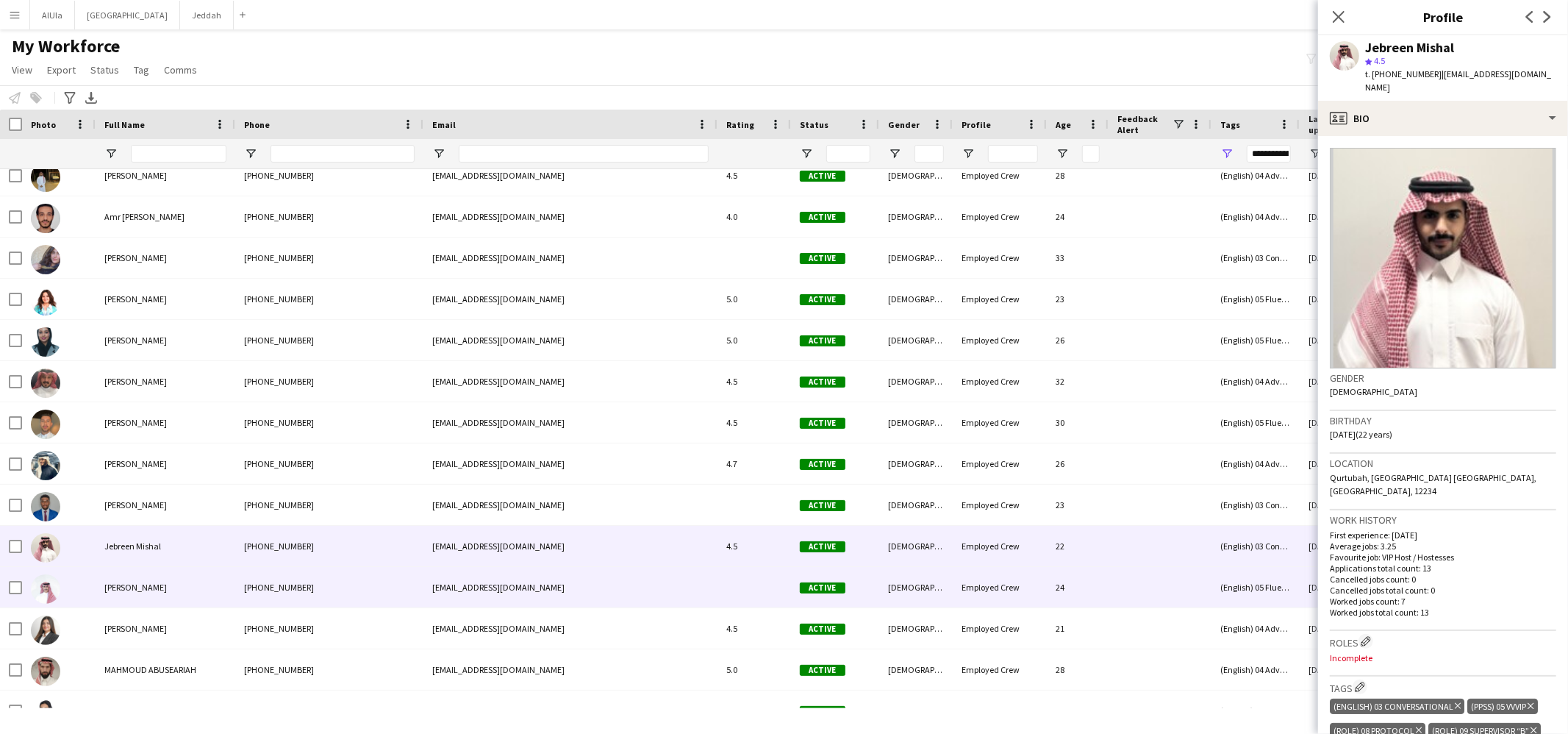
scroll to position [468, 0]
click at [137, 594] on div "[PERSON_NAME]" at bounding box center [165, 586] width 139 height 41
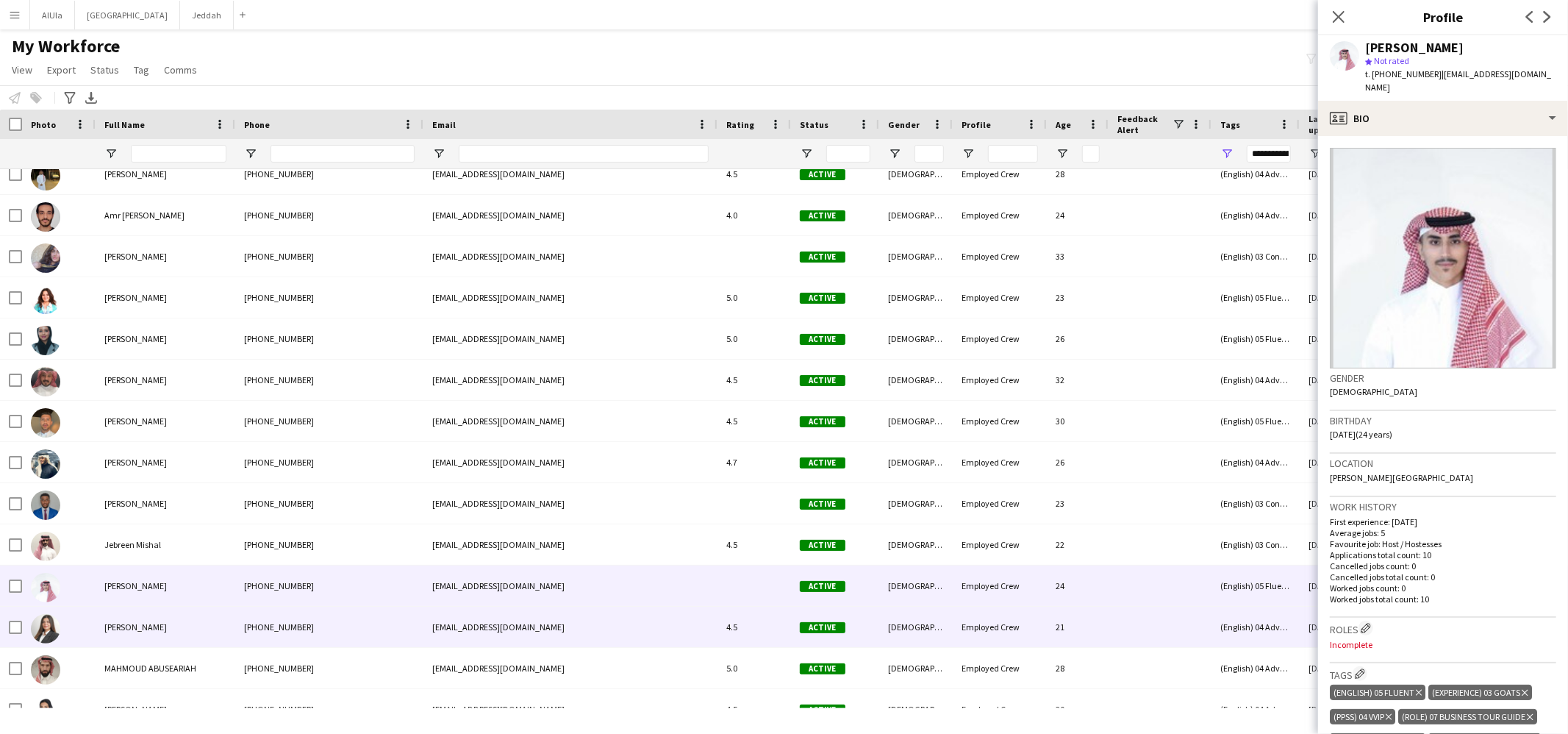
click at [133, 612] on div "[PERSON_NAME]" at bounding box center [165, 626] width 139 height 41
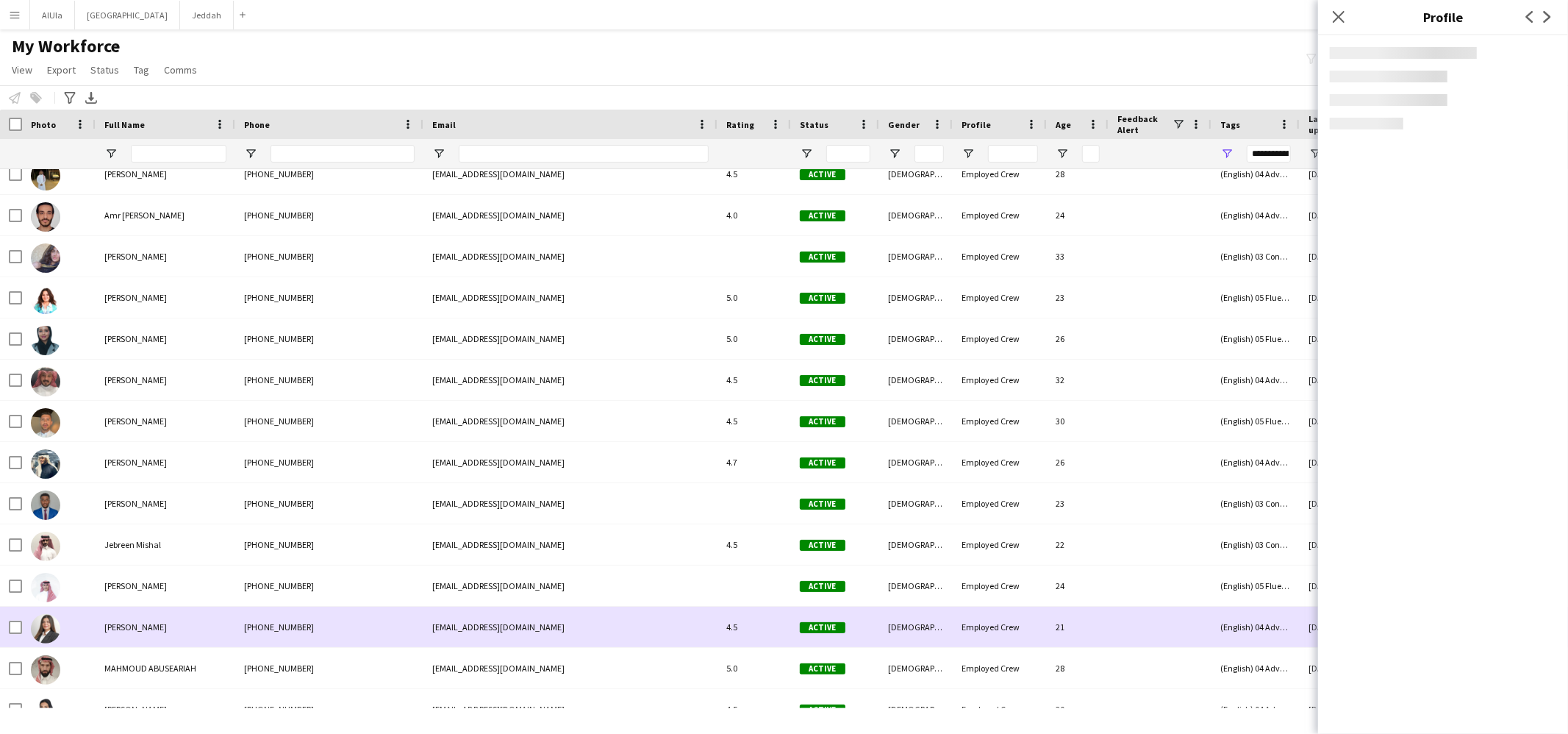
scroll to position [490, 0]
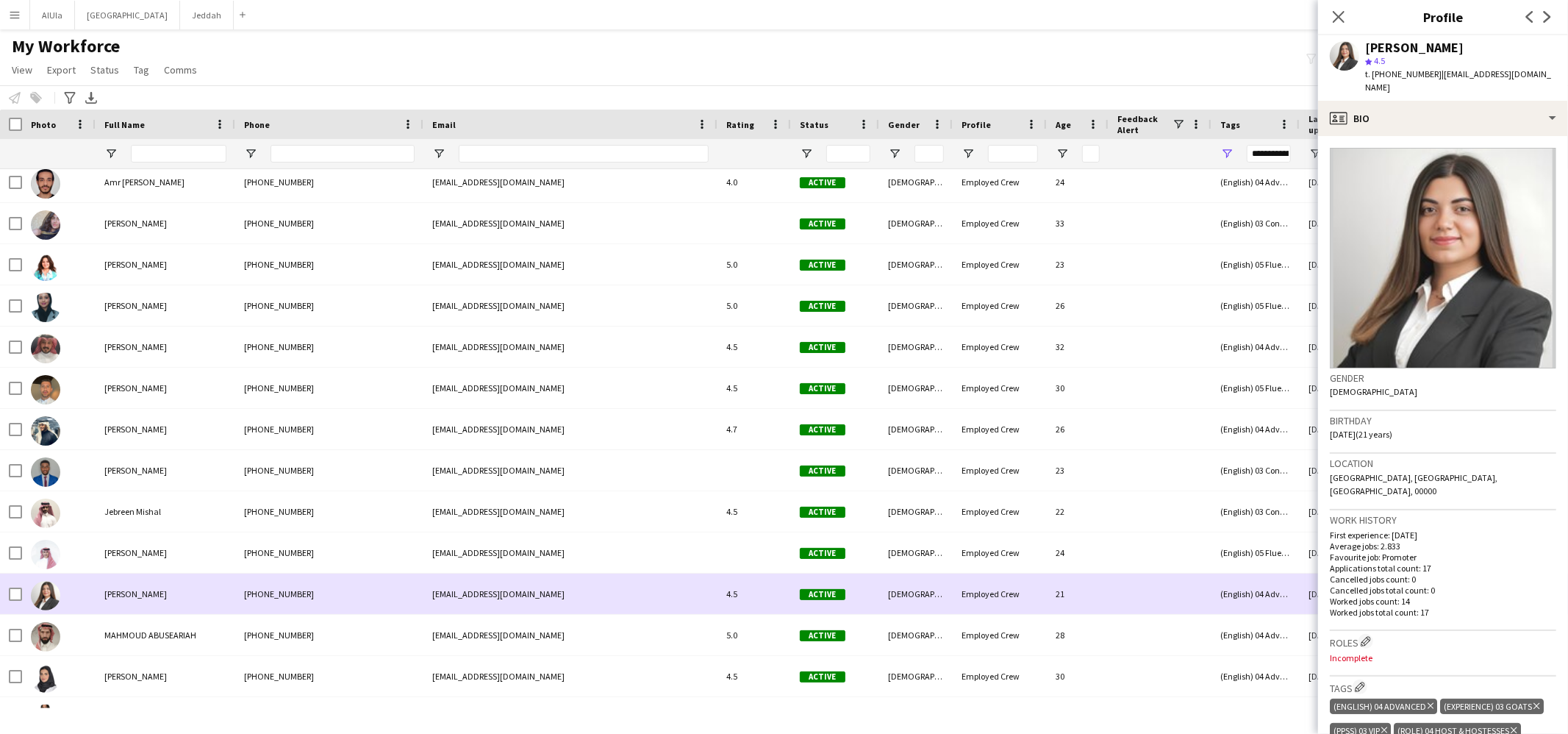
click at [133, 612] on div "[PERSON_NAME]" at bounding box center [165, 594] width 139 height 41
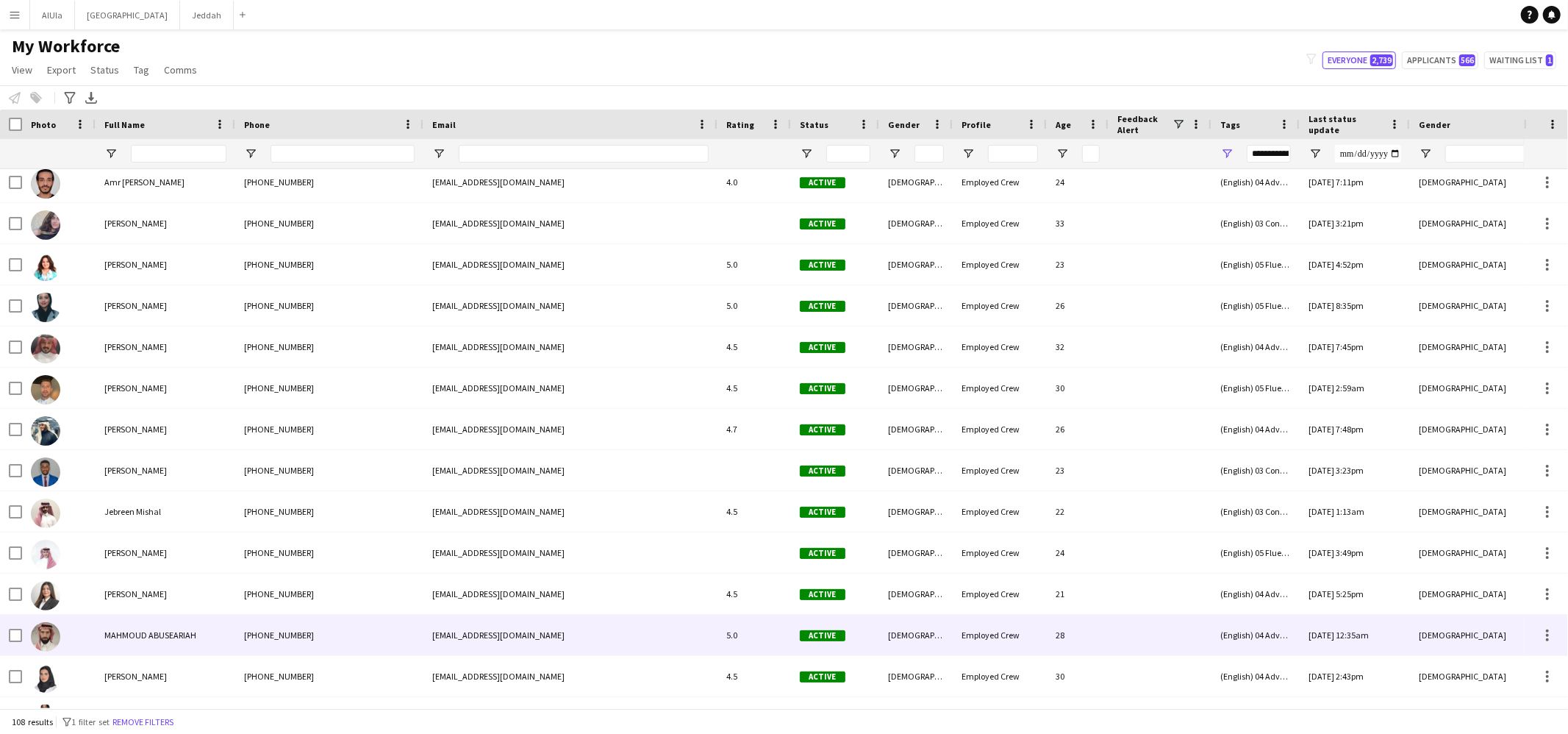
click at [133, 643] on div "MAHMOUD ABUSEARIAH" at bounding box center [165, 634] width 139 height 41
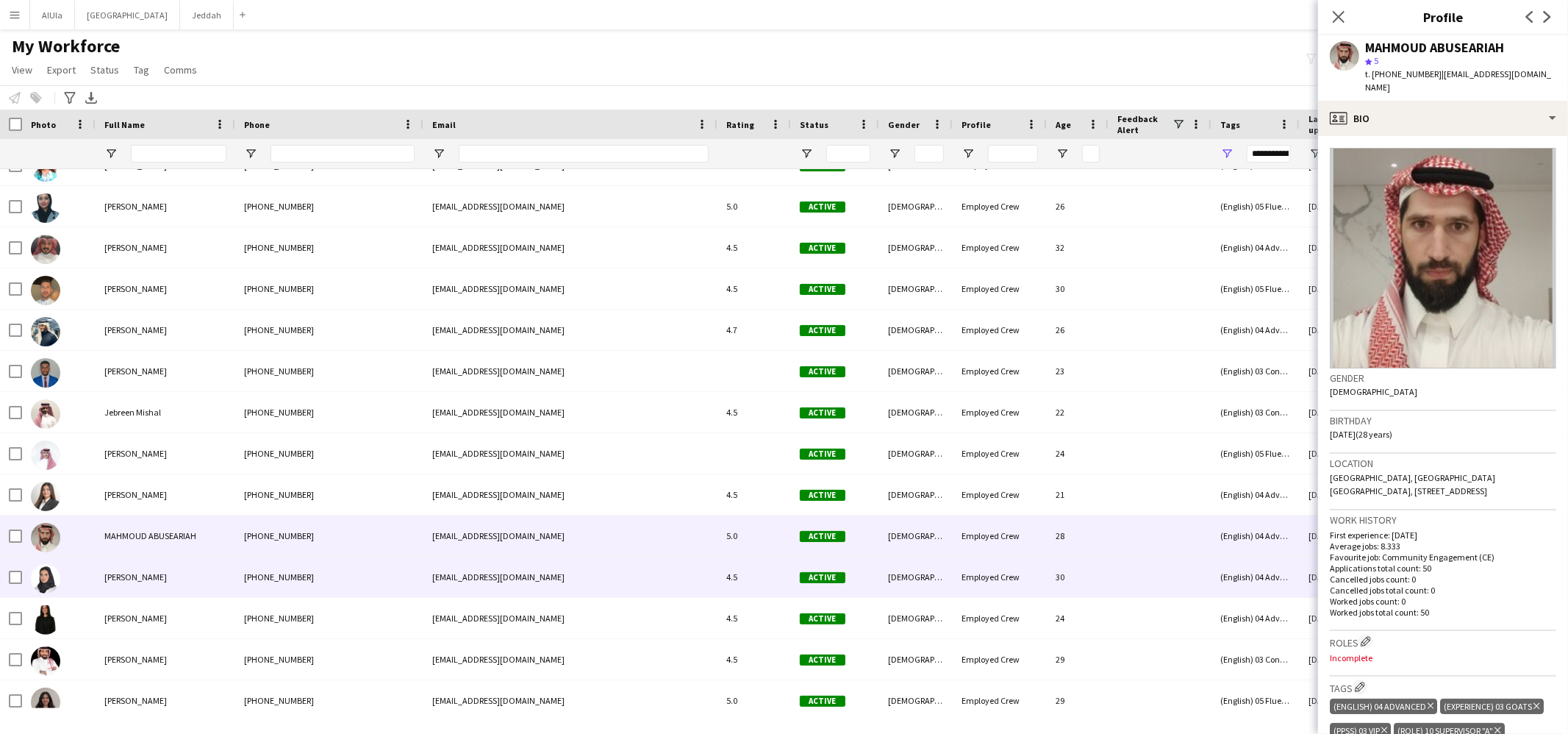
click at [125, 577] on span "[PERSON_NAME]" at bounding box center [135, 577] width 63 height 11
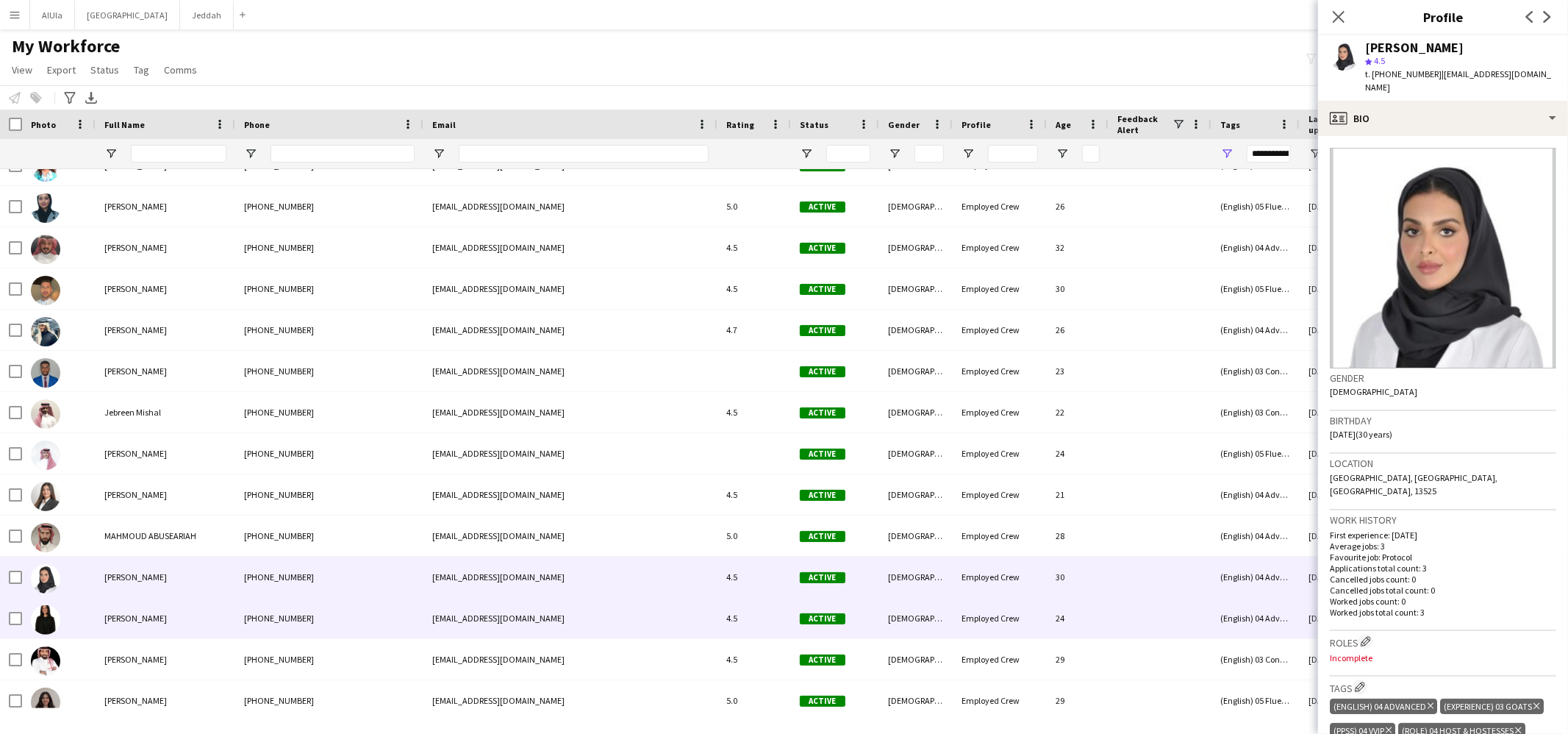
click at [130, 623] on div "[PERSON_NAME]" at bounding box center [165, 617] width 139 height 41
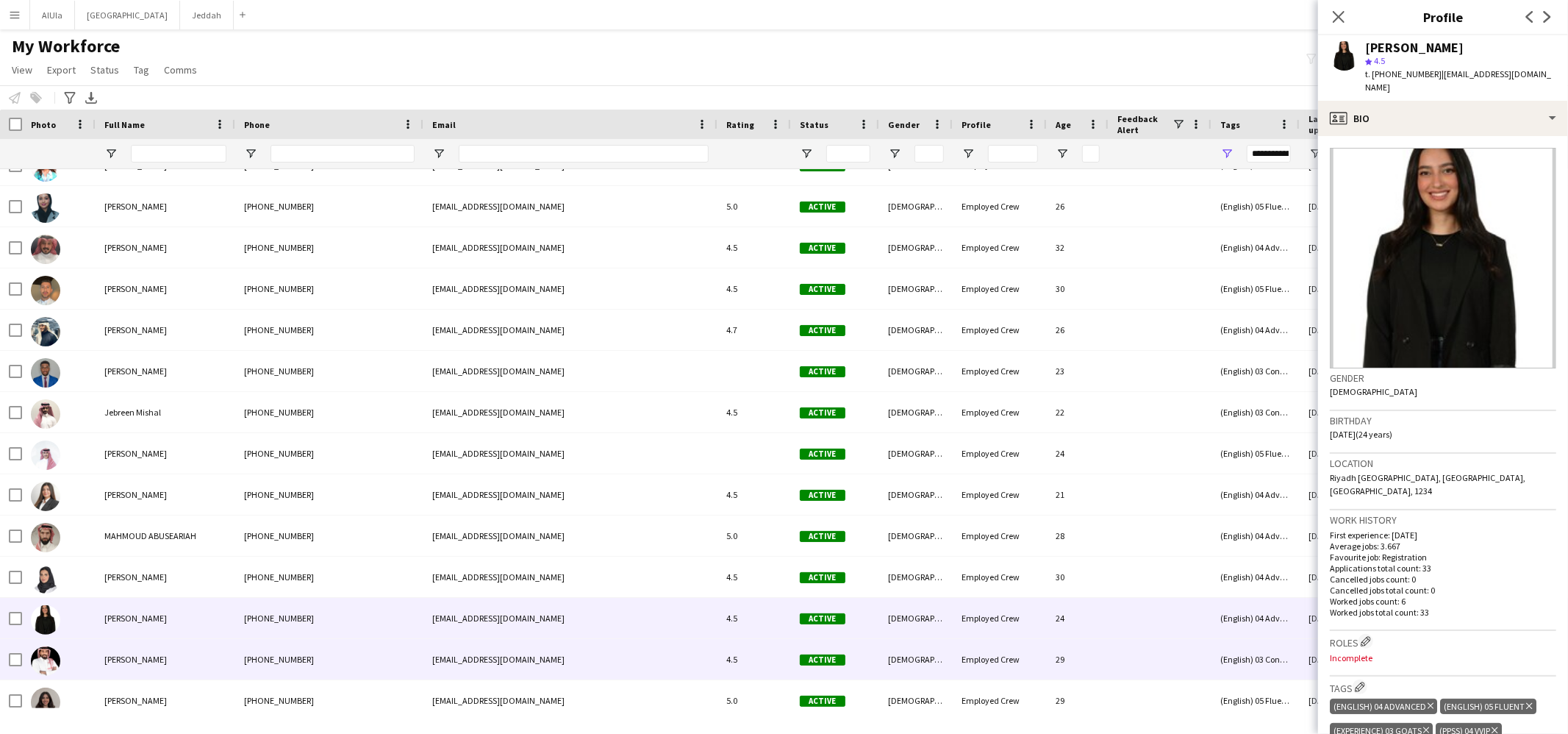
click at [136, 666] on div "[PERSON_NAME]" at bounding box center [165, 658] width 139 height 41
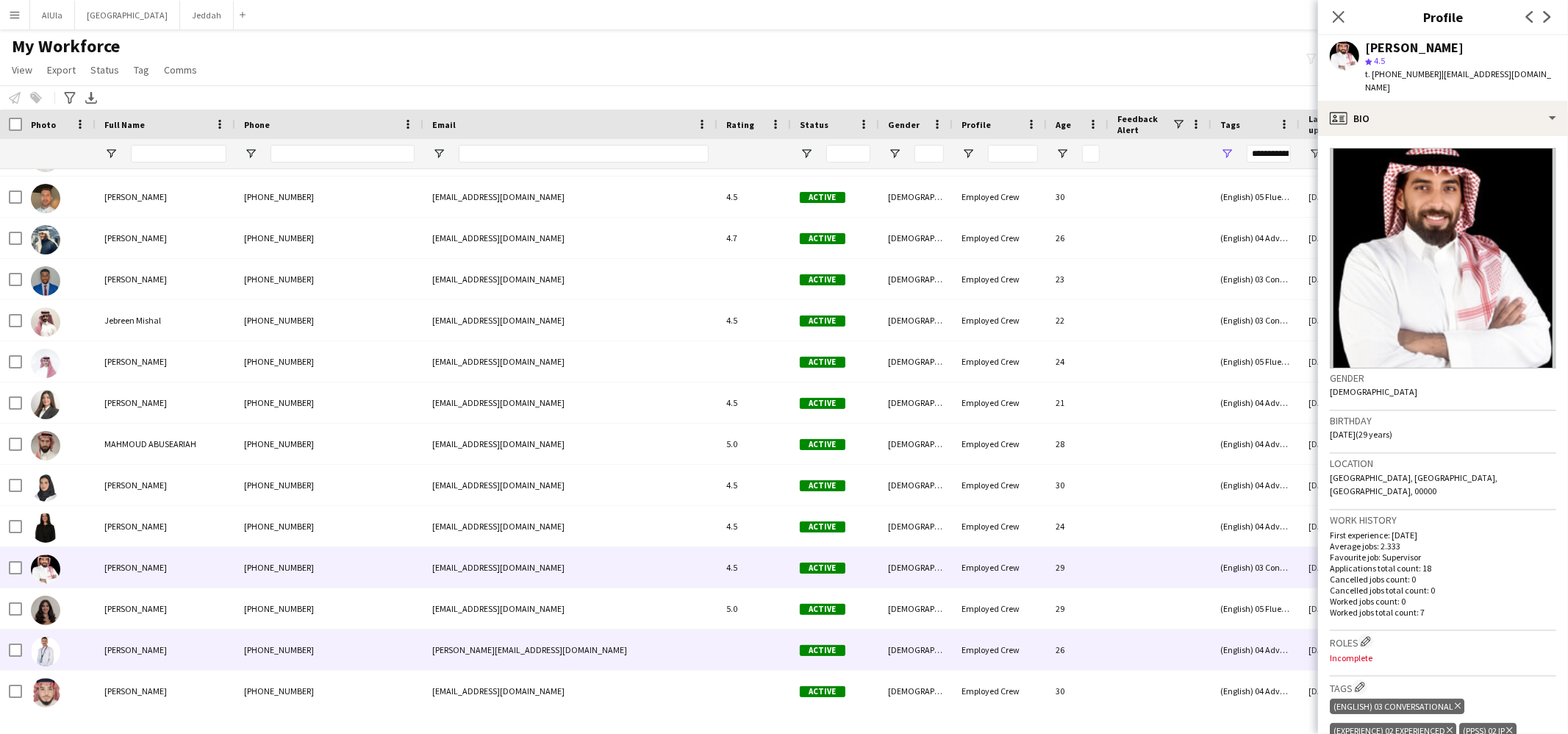
click at [142, 652] on span "[PERSON_NAME]" at bounding box center [135, 649] width 63 height 11
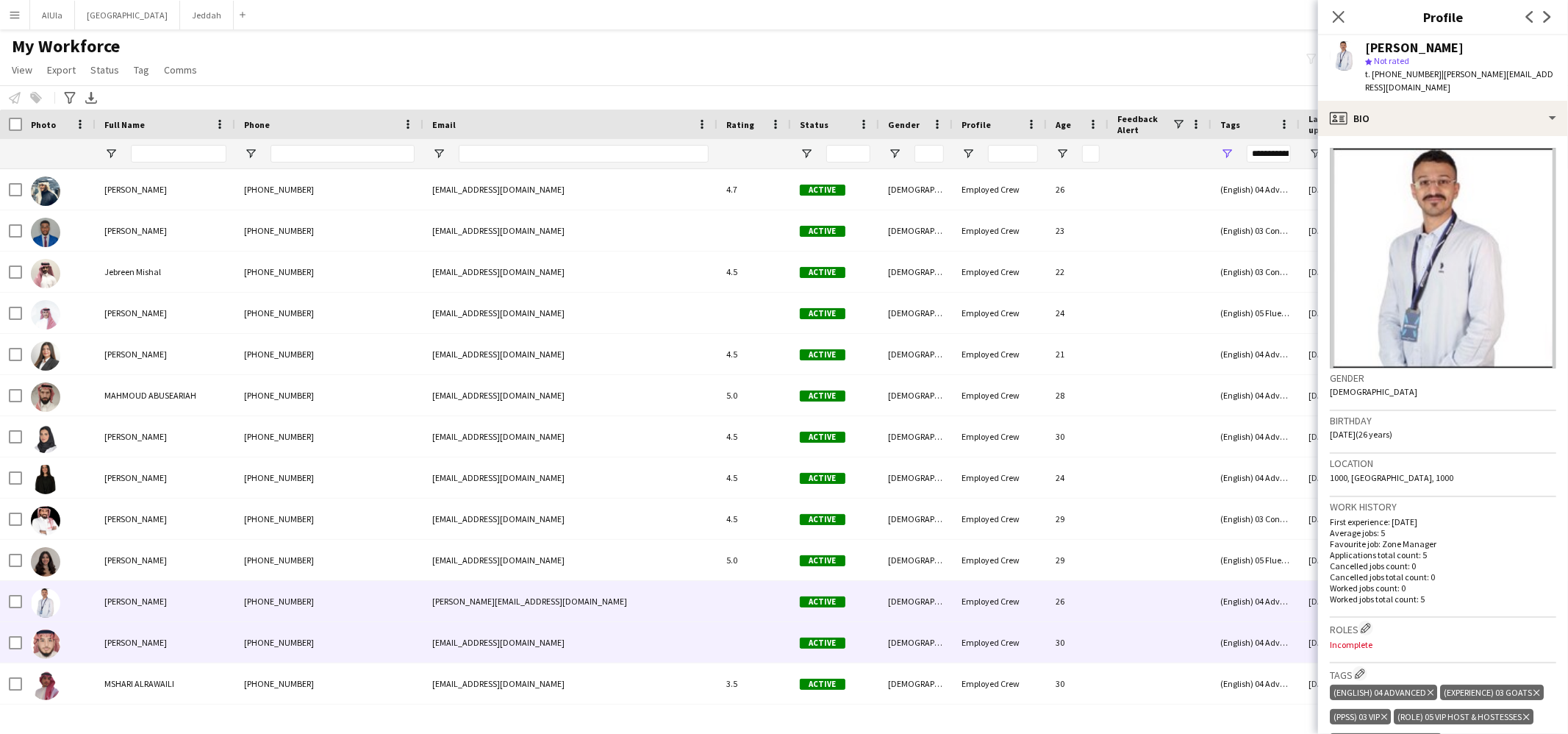
click at [143, 652] on div "[PERSON_NAME]" at bounding box center [165, 641] width 139 height 41
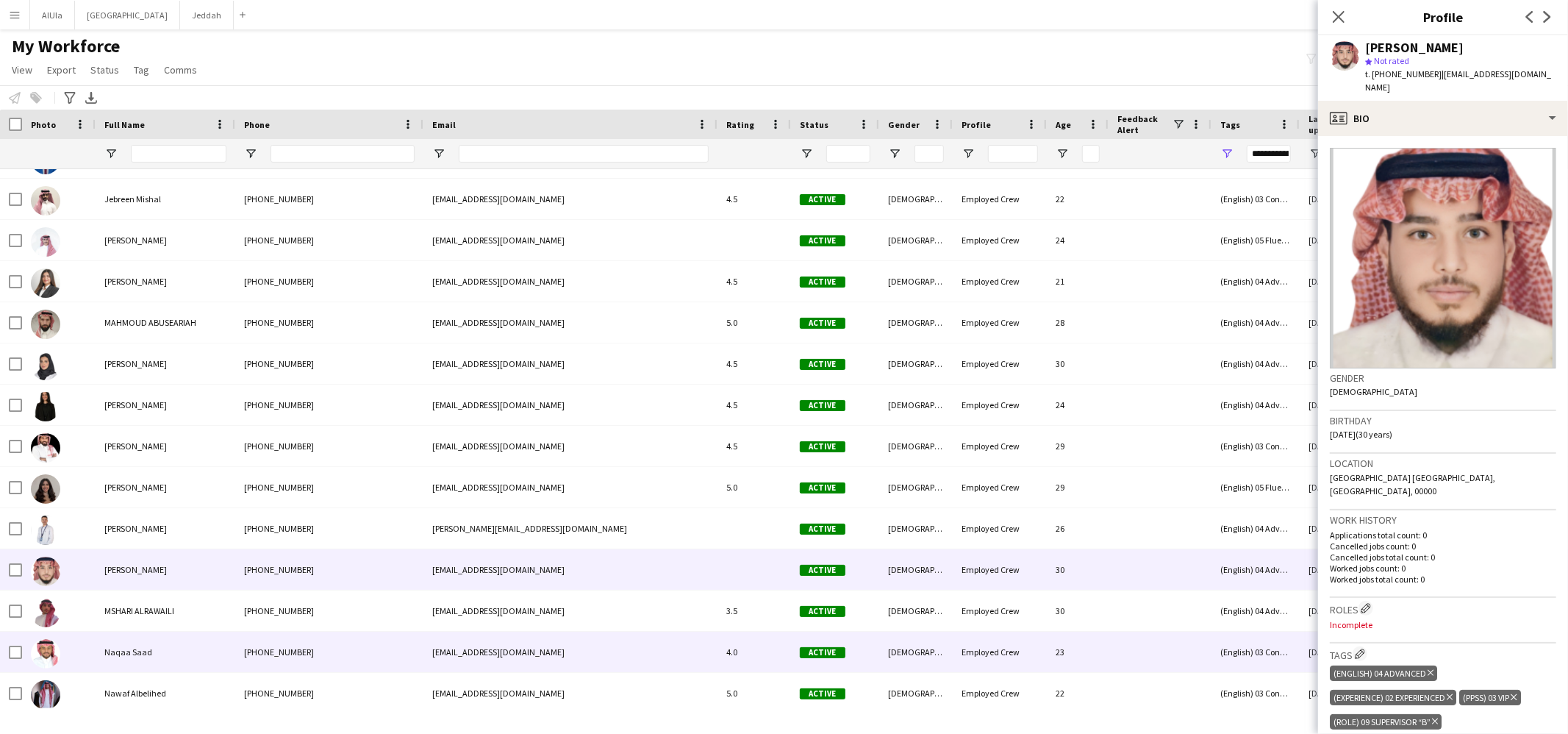
click at [141, 654] on span "Naqaa Saad" at bounding box center [129, 651] width 48 height 11
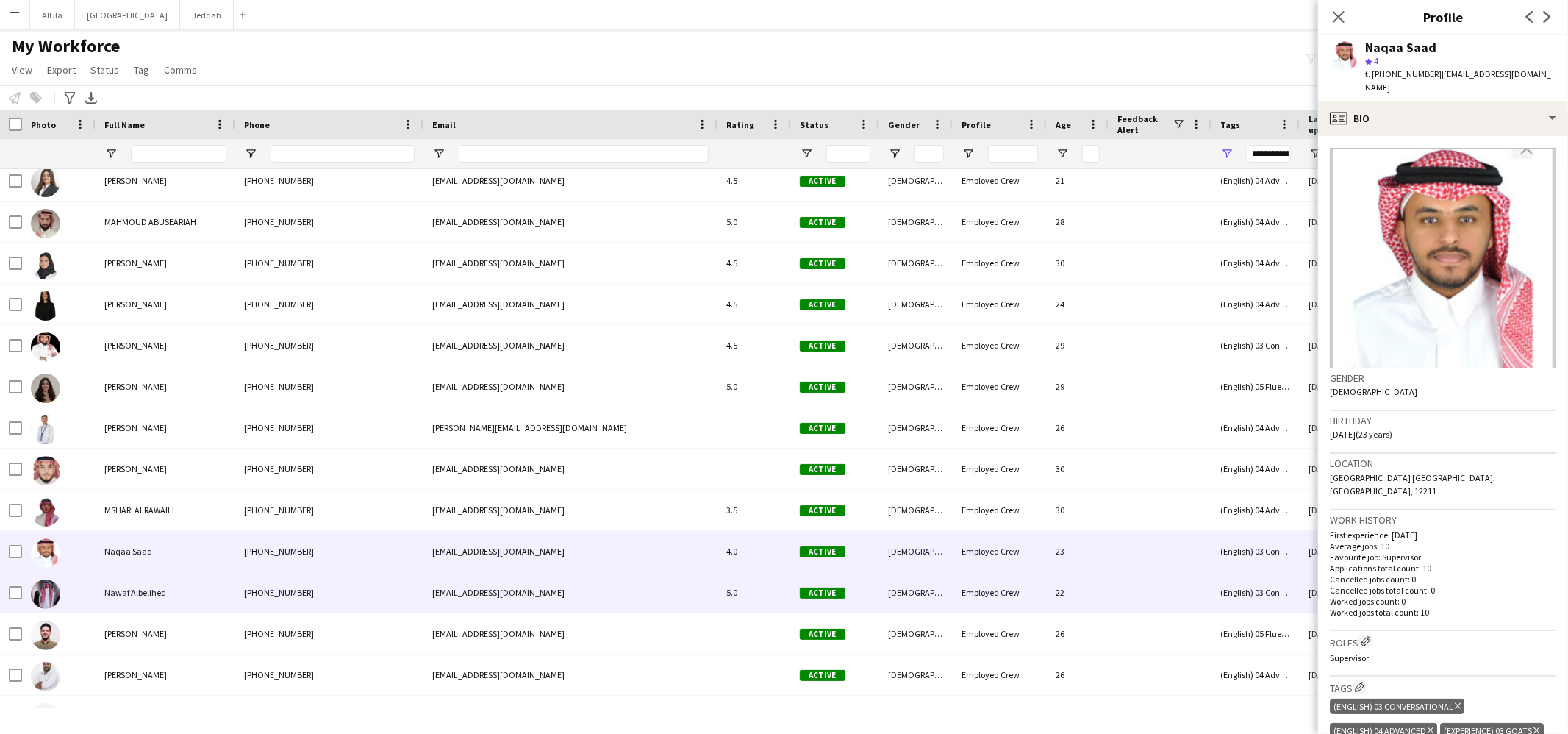
click at [136, 594] on span "Nawaf Albelihed" at bounding box center [135, 592] width 62 height 11
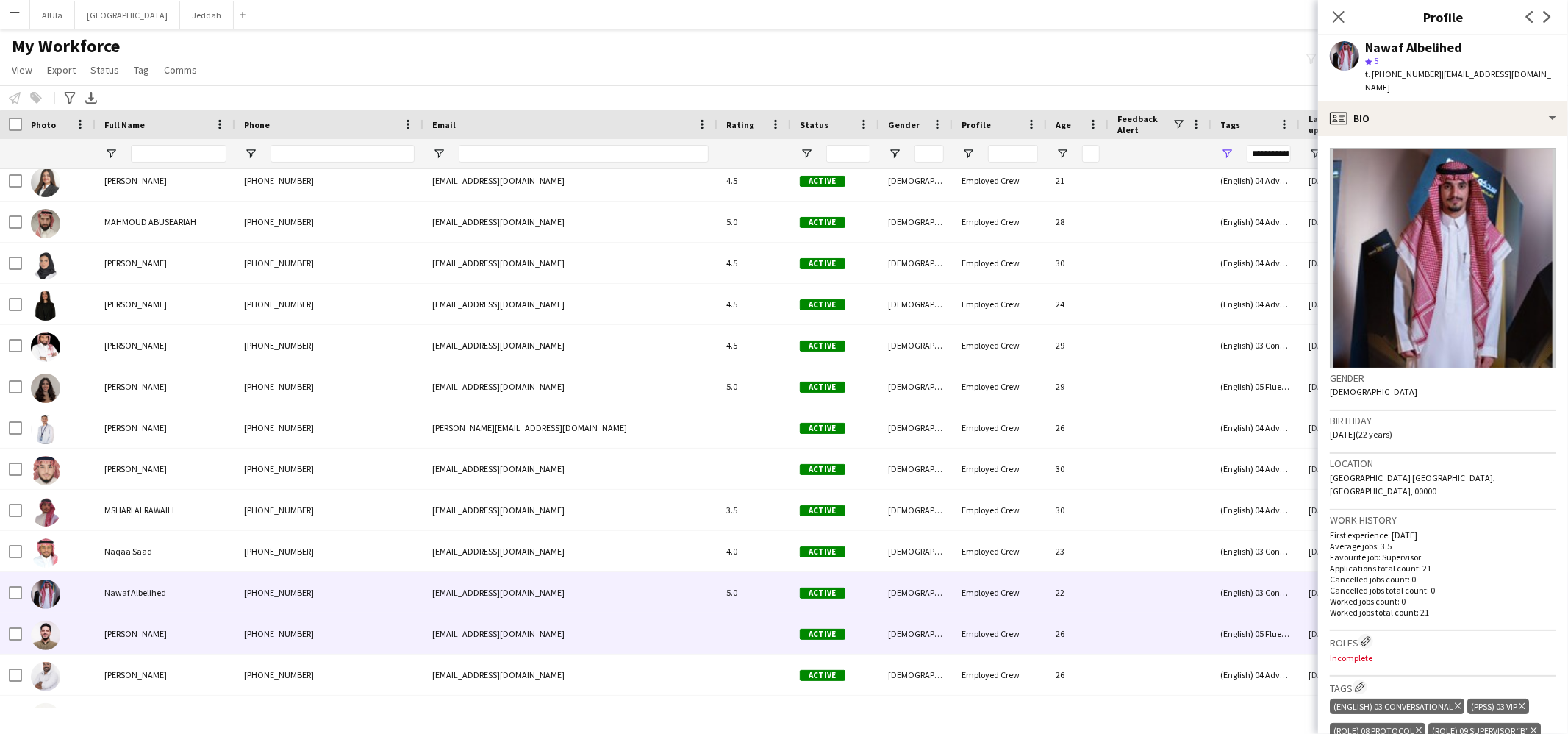
click at [139, 639] on div "[PERSON_NAME]" at bounding box center [165, 633] width 139 height 41
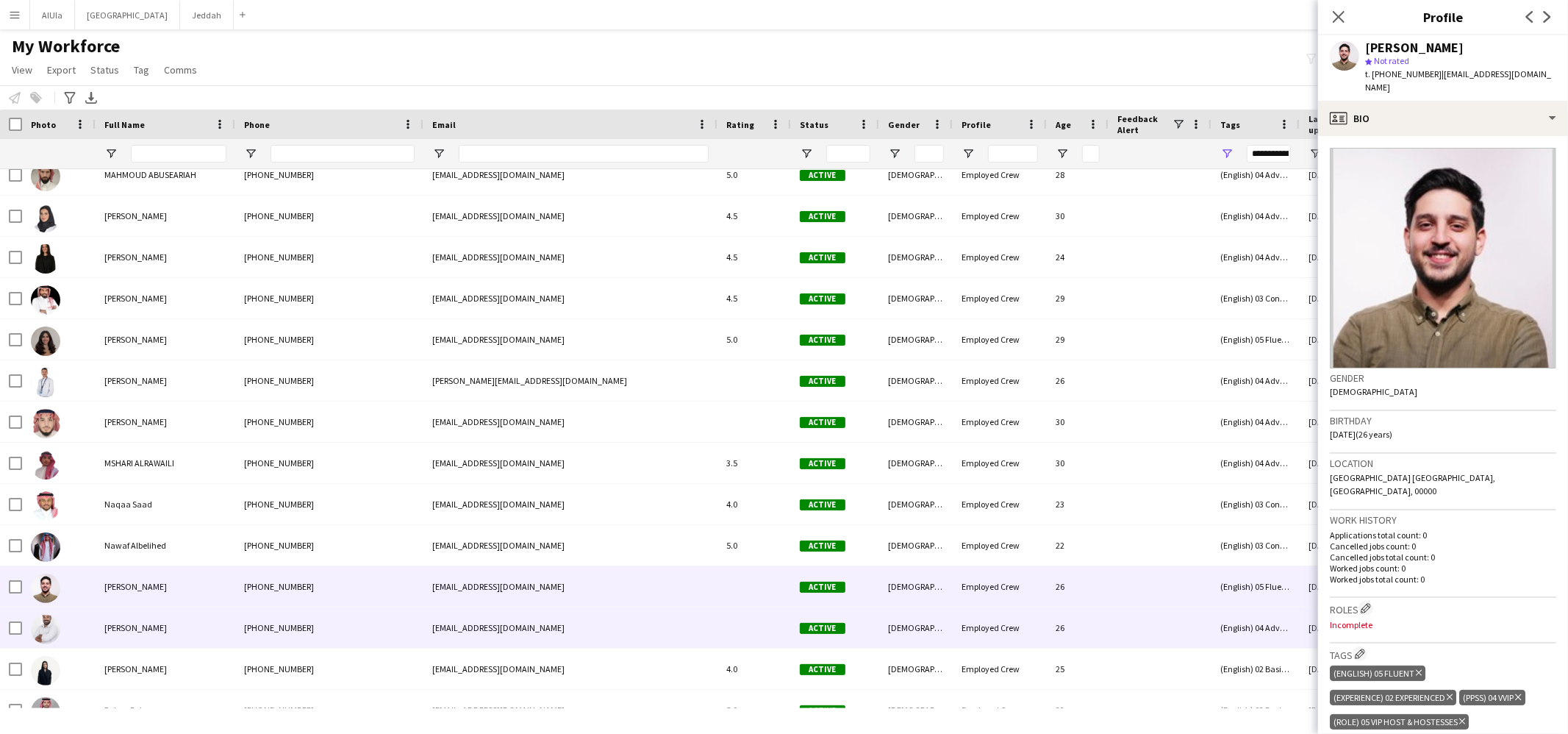
click at [139, 638] on div "[PERSON_NAME]" at bounding box center [165, 627] width 139 height 41
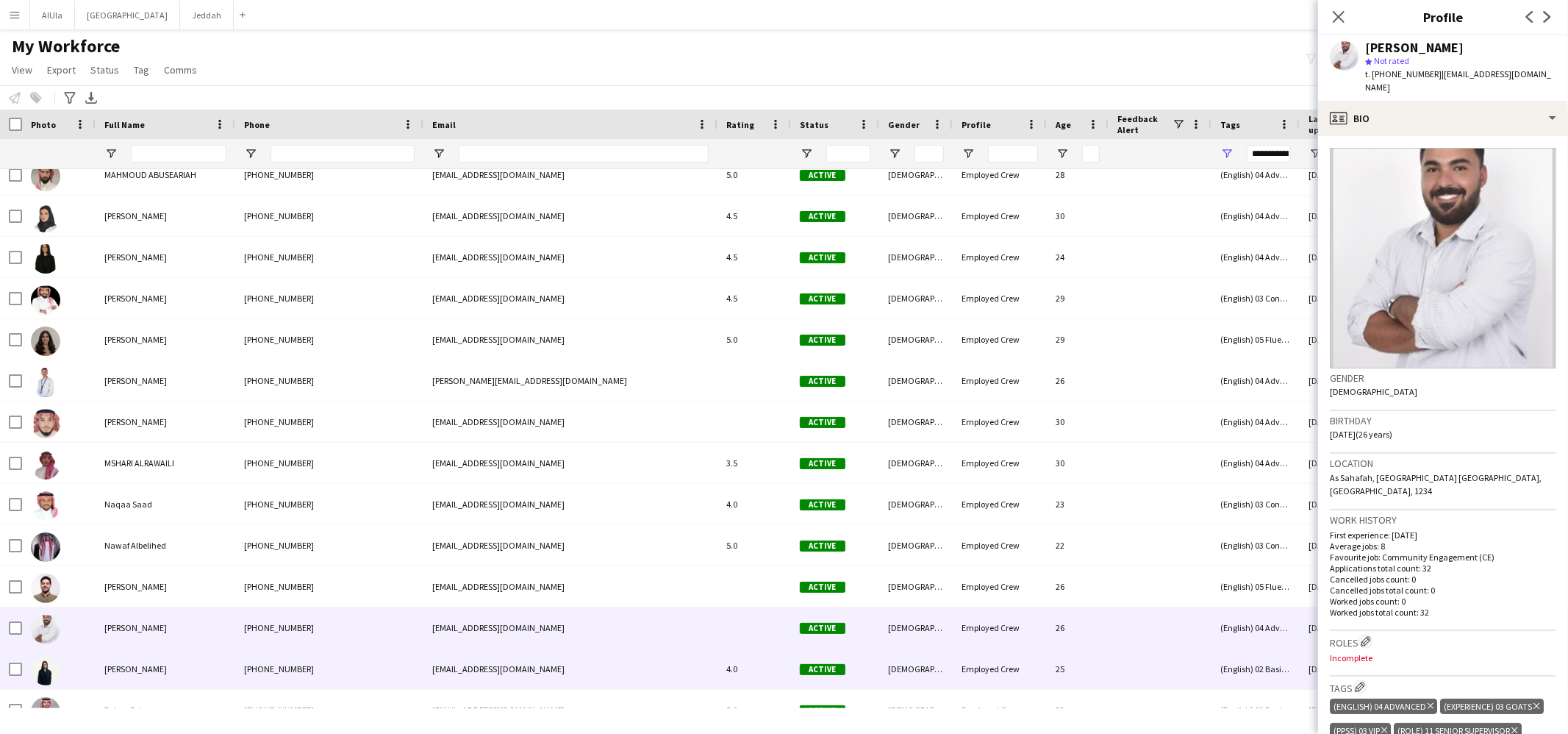
click at [143, 669] on span "[PERSON_NAME]" at bounding box center [135, 668] width 63 height 11
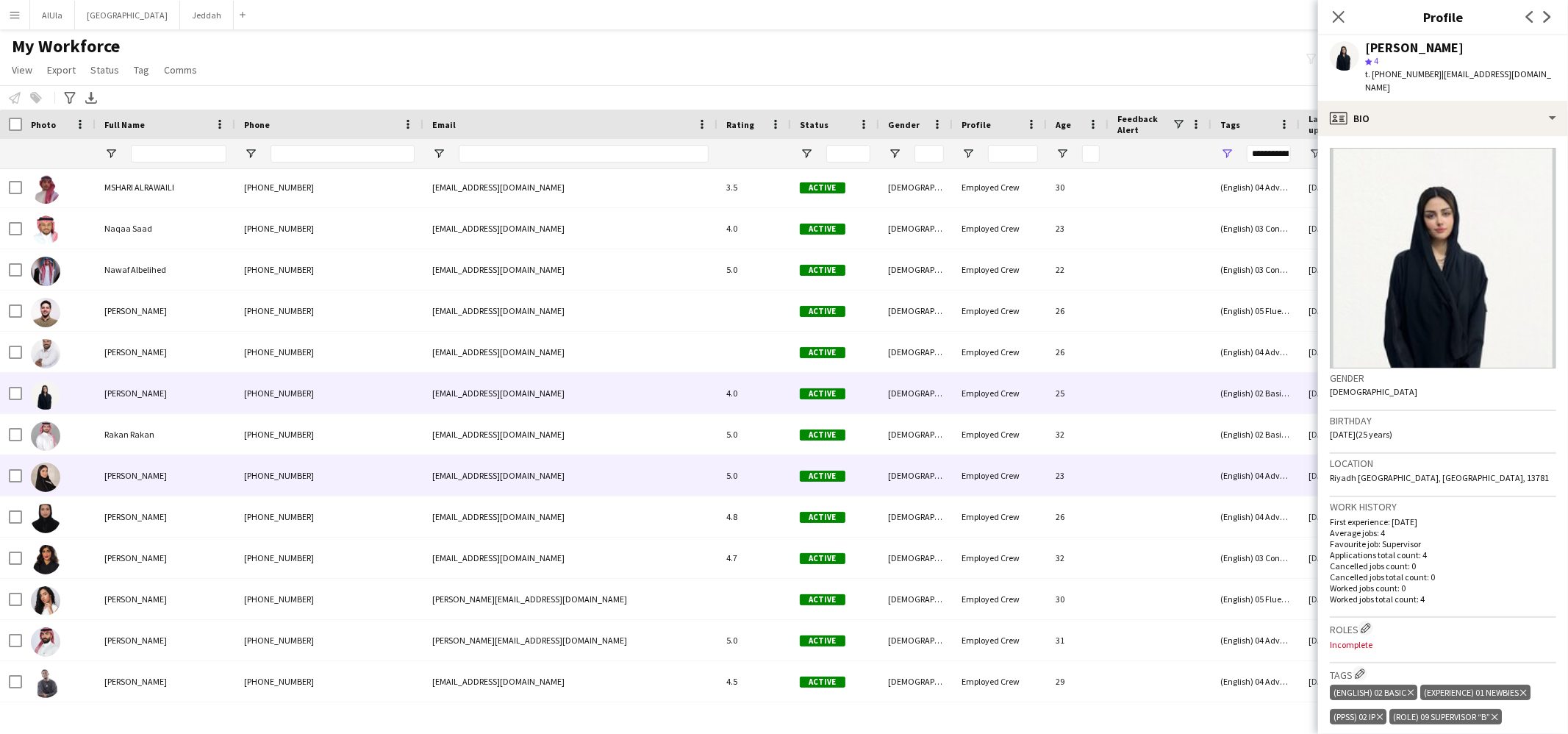
click at [140, 470] on span "[PERSON_NAME]" at bounding box center [135, 475] width 63 height 11
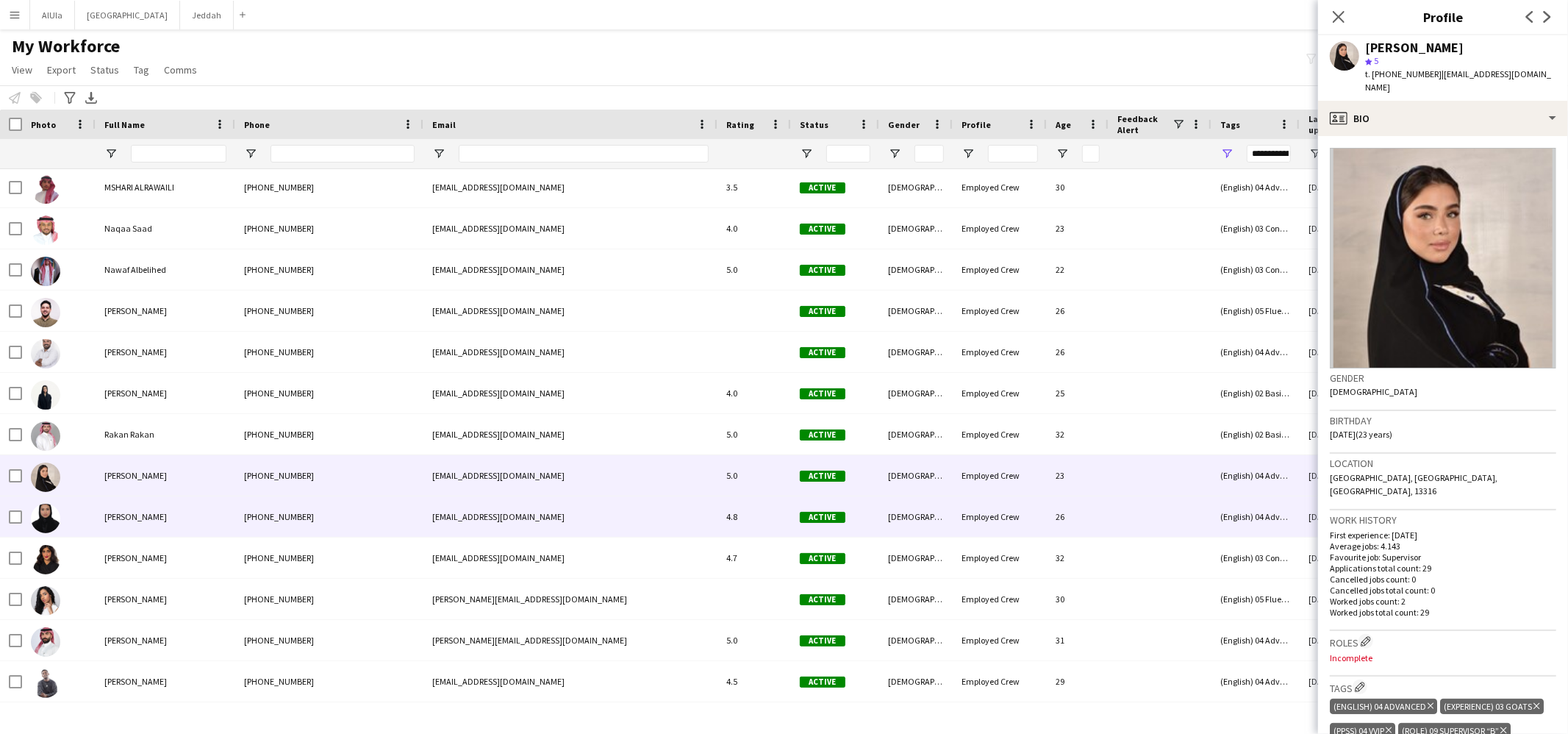
click at [138, 516] on span "[PERSON_NAME]" at bounding box center [135, 516] width 63 height 11
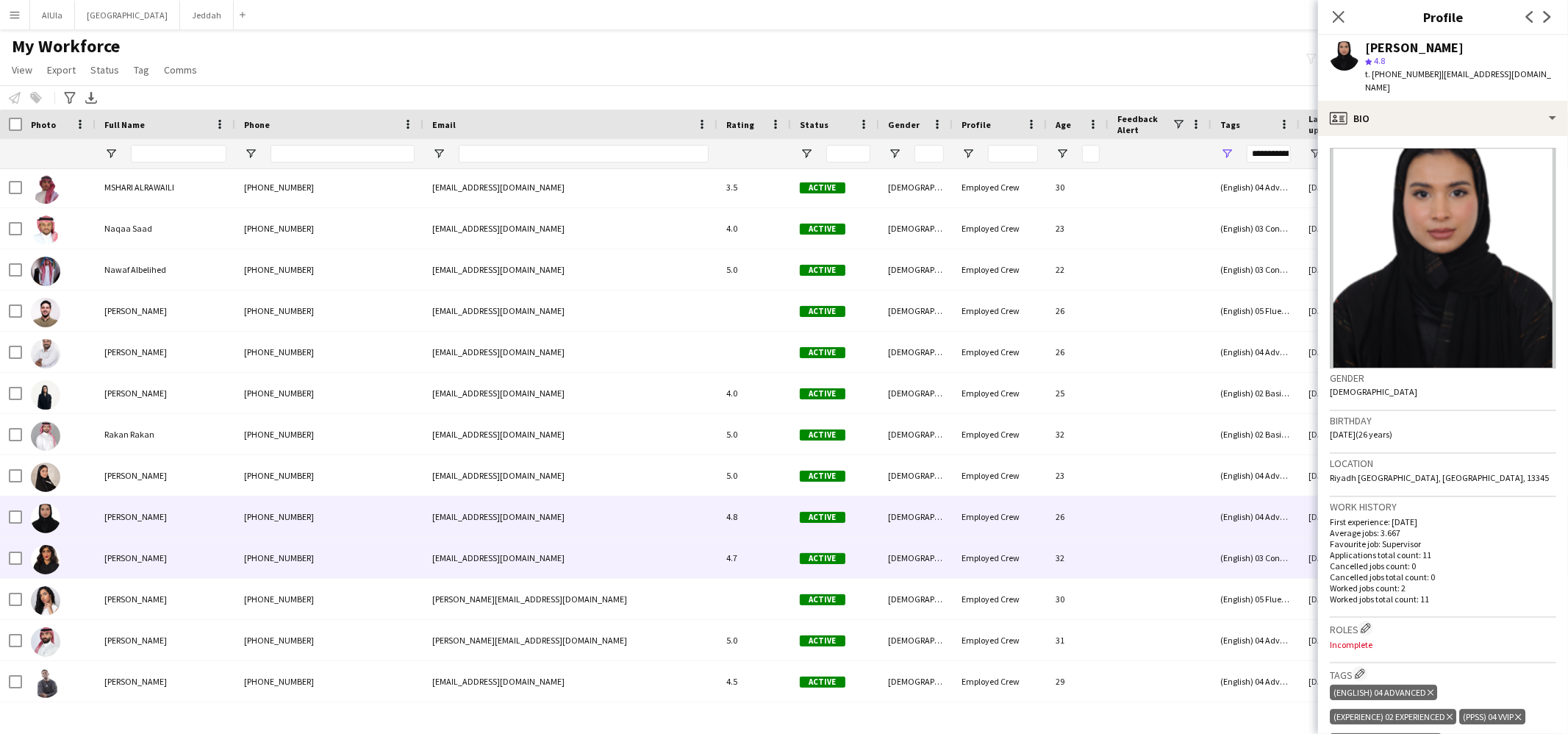
click at [135, 561] on span "[PERSON_NAME]" at bounding box center [135, 557] width 63 height 11
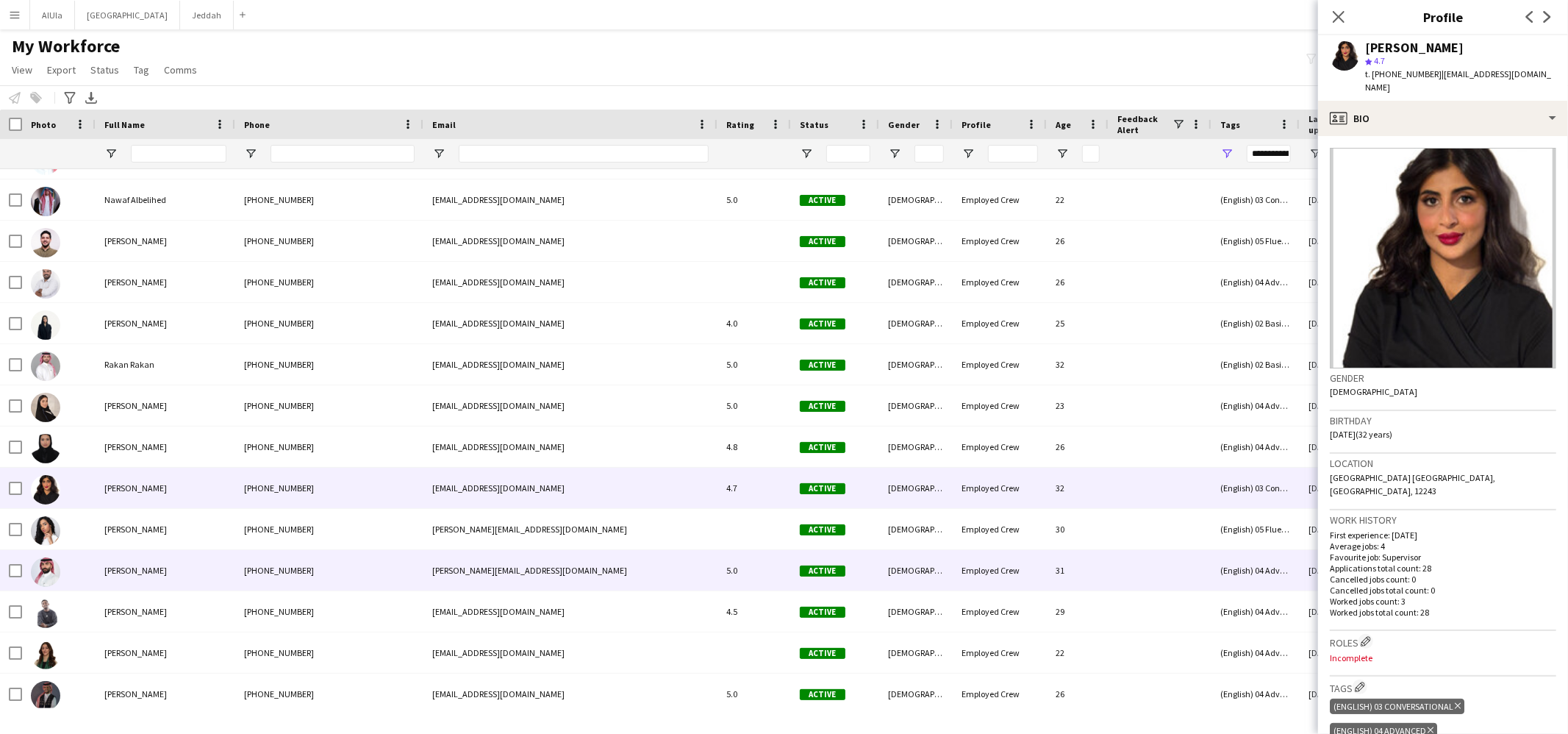
click at [129, 578] on div "[PERSON_NAME]" at bounding box center [165, 570] width 139 height 41
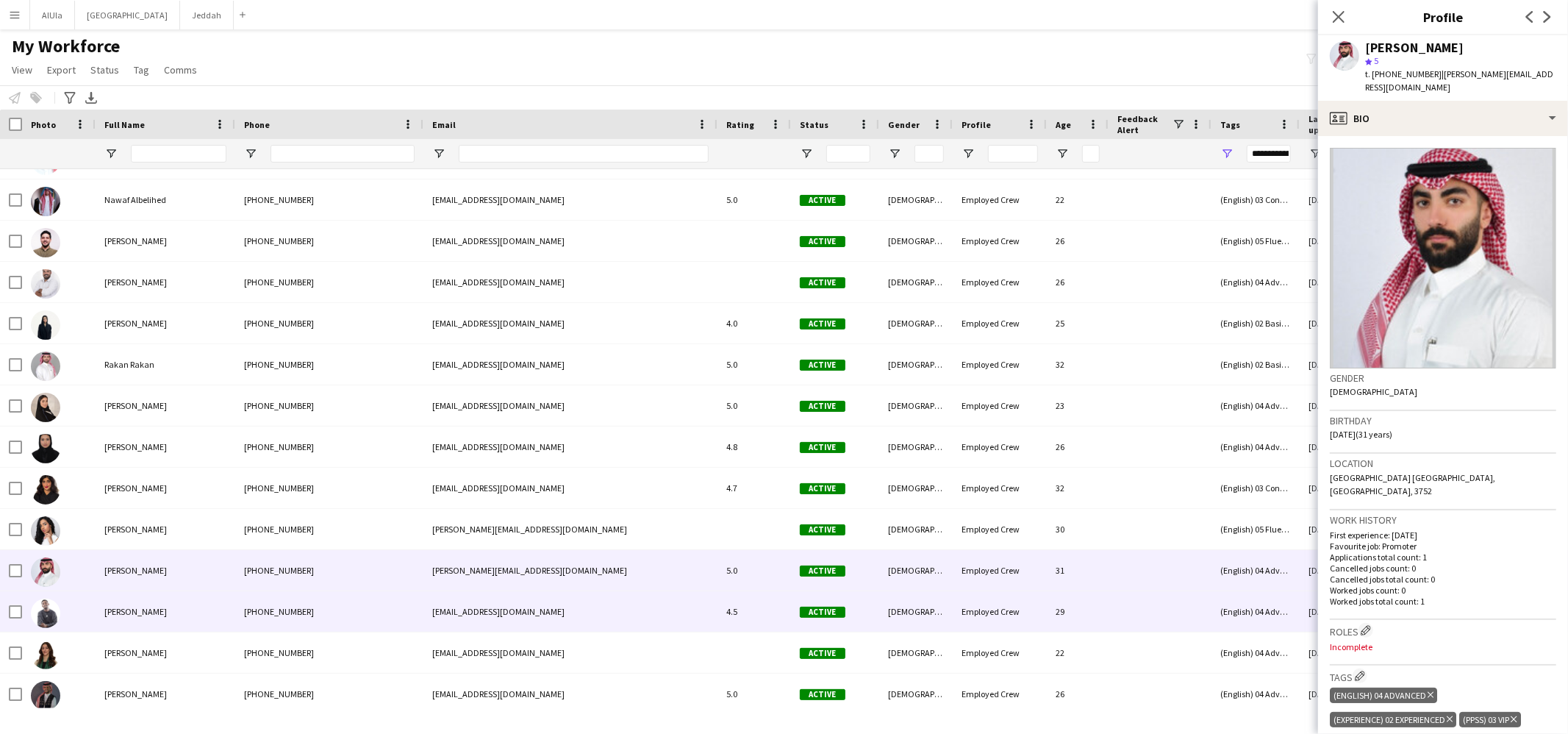
click at [131, 608] on span "[PERSON_NAME]" at bounding box center [135, 611] width 63 height 11
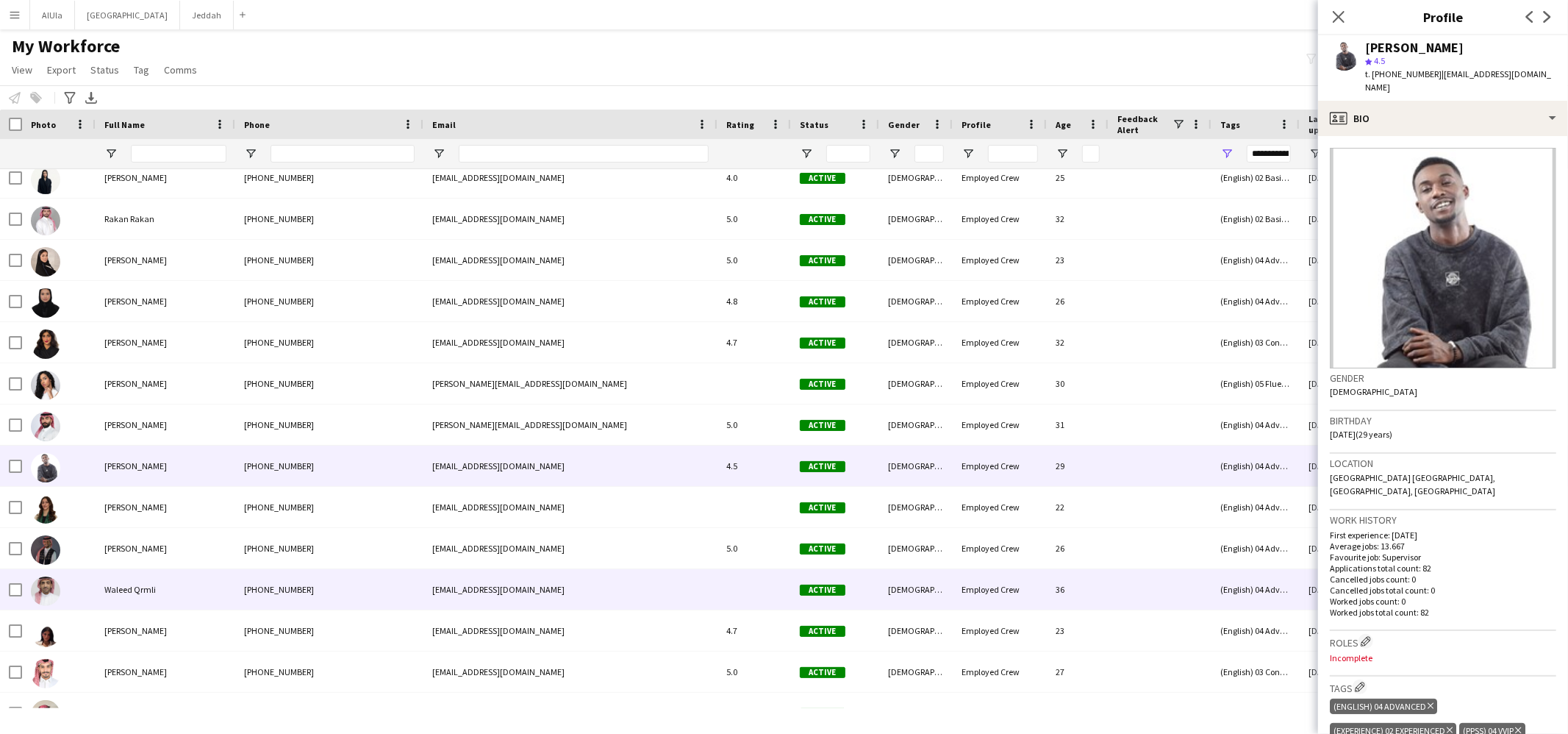
click at [122, 594] on span "Waleed Qrmli" at bounding box center [131, 589] width 52 height 11
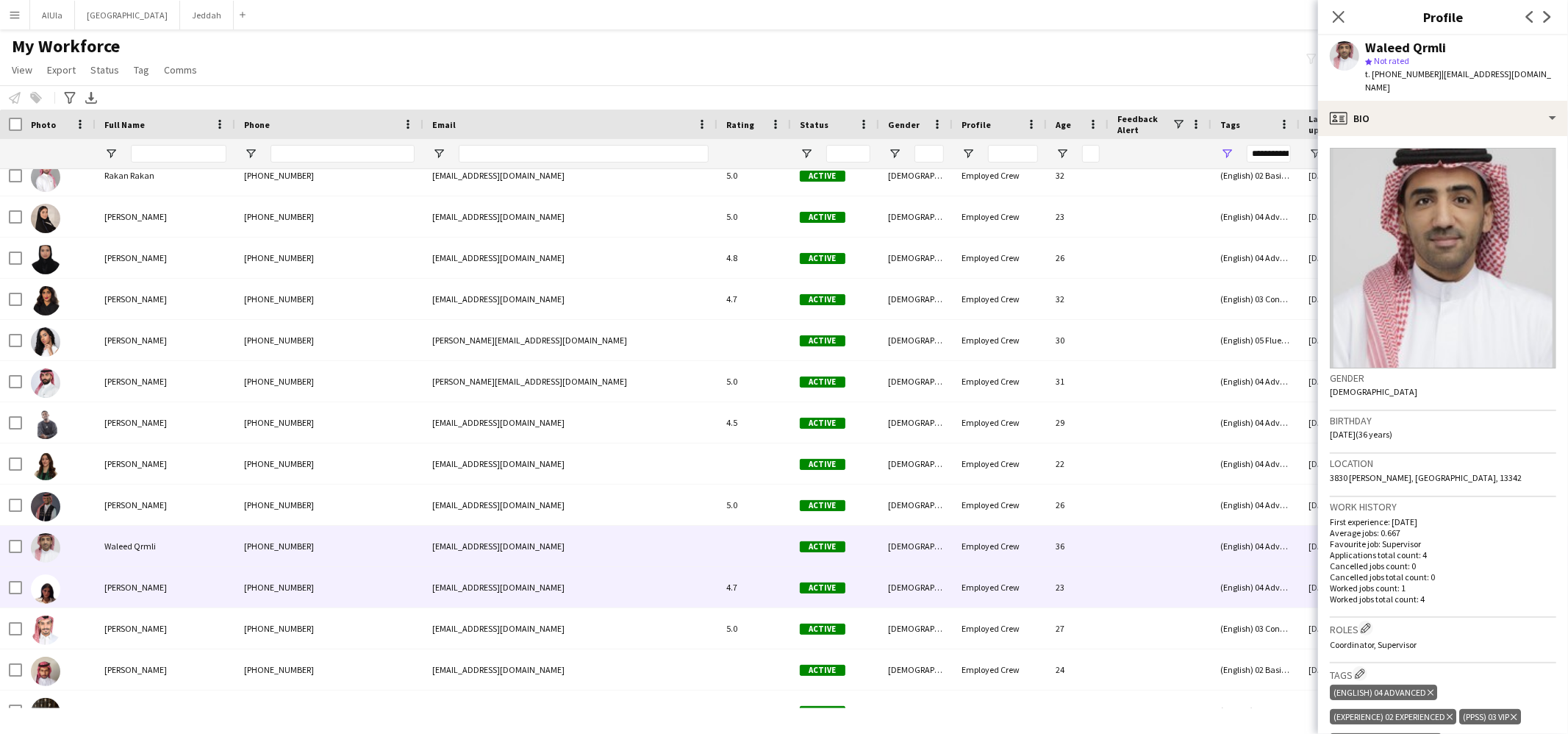
click at [125, 591] on span "[PERSON_NAME]" at bounding box center [135, 587] width 63 height 11
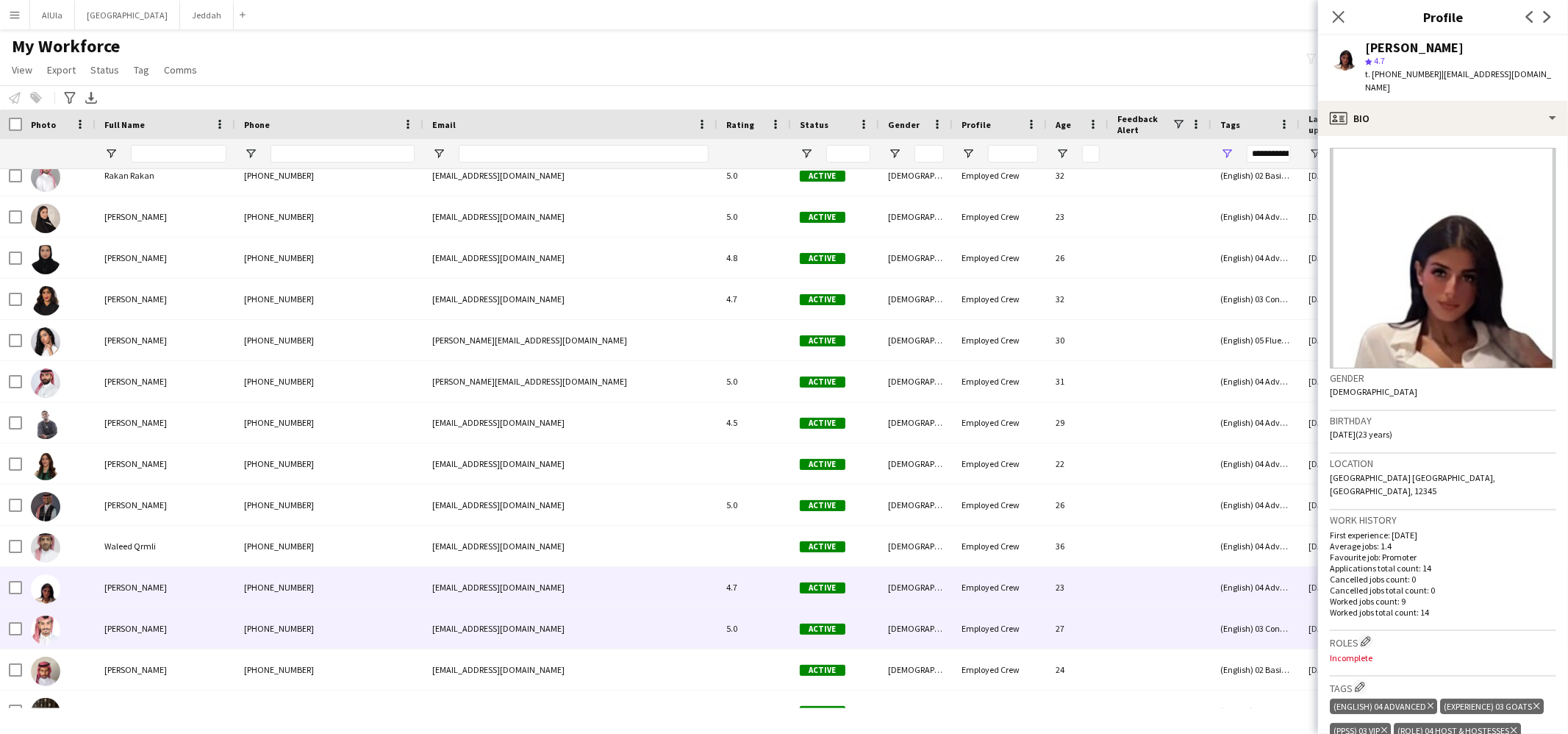
click at [120, 629] on span "[PERSON_NAME]" at bounding box center [135, 627] width 63 height 11
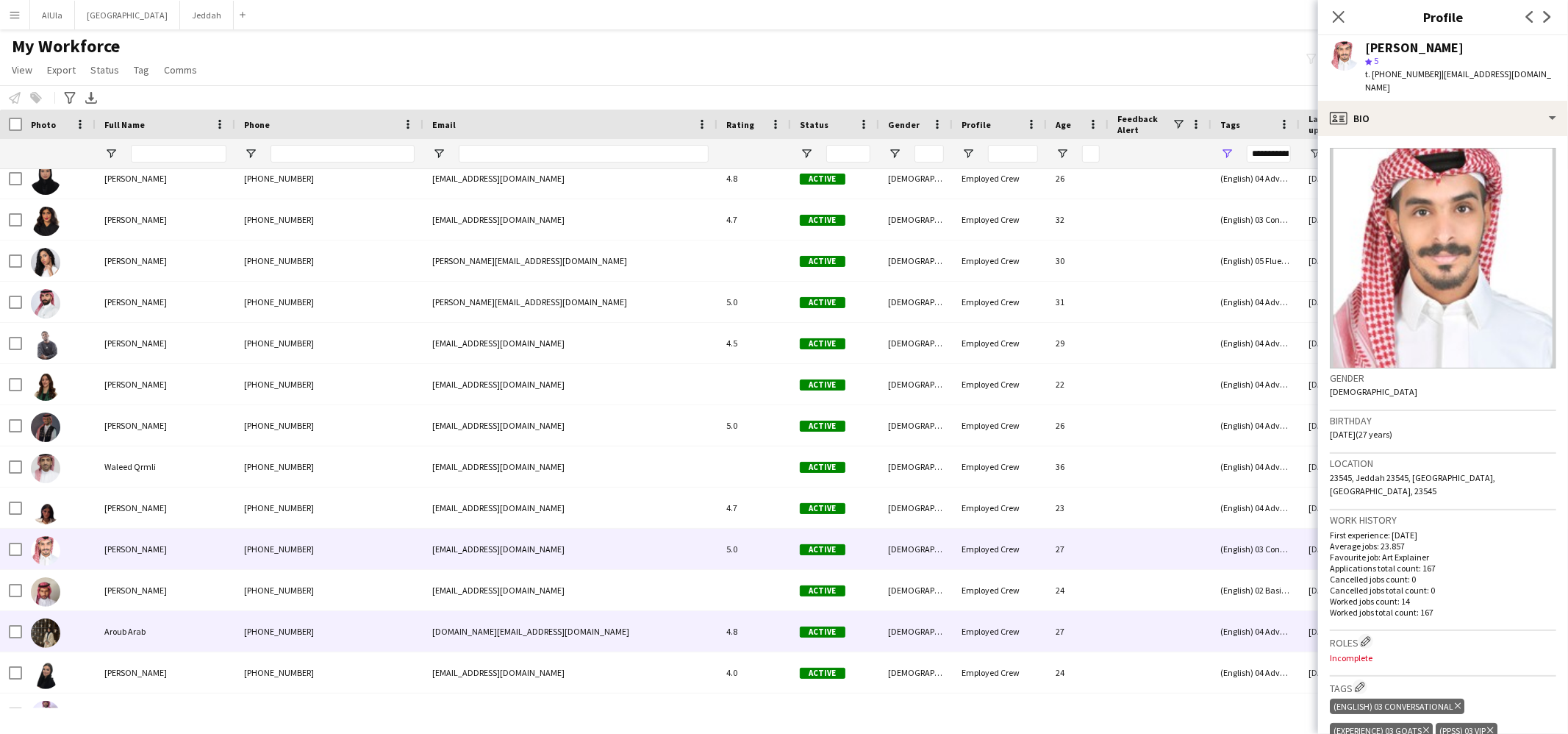
click at [120, 603] on div "[PERSON_NAME]" at bounding box center [165, 590] width 139 height 41
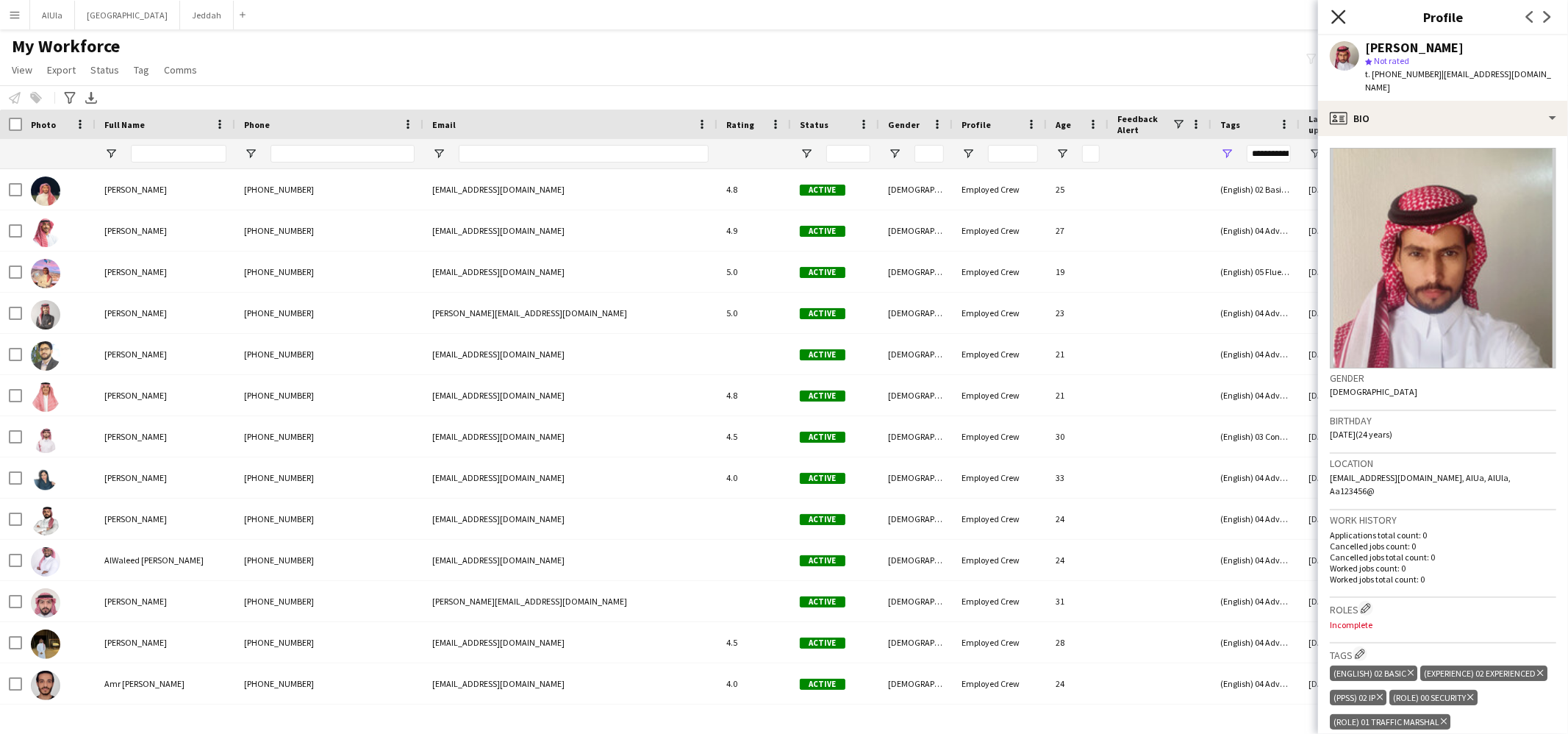
click at [1344, 16] on icon "Close pop-in" at bounding box center [1339, 17] width 14 height 14
